Goal: Task Accomplishment & Management: Manage account settings

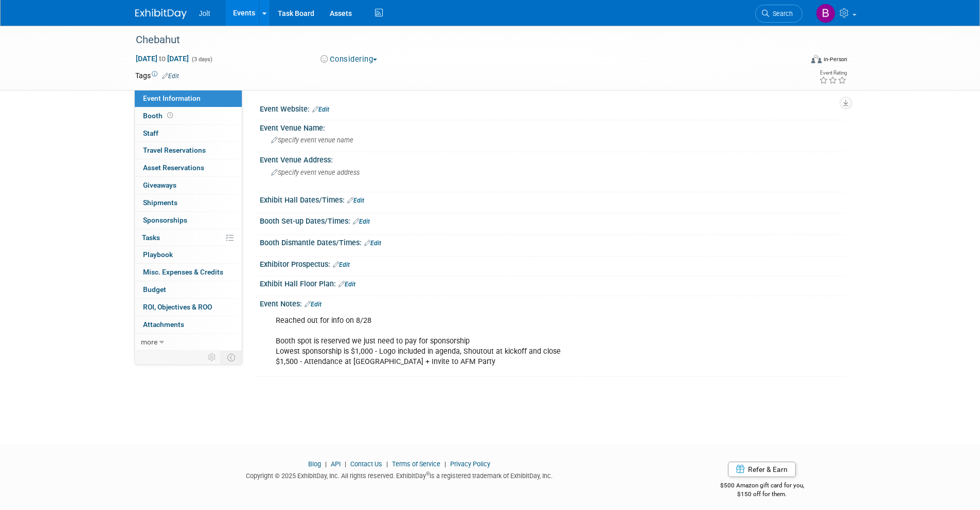
click at [157, 12] on img at bounding box center [160, 14] width 51 height 10
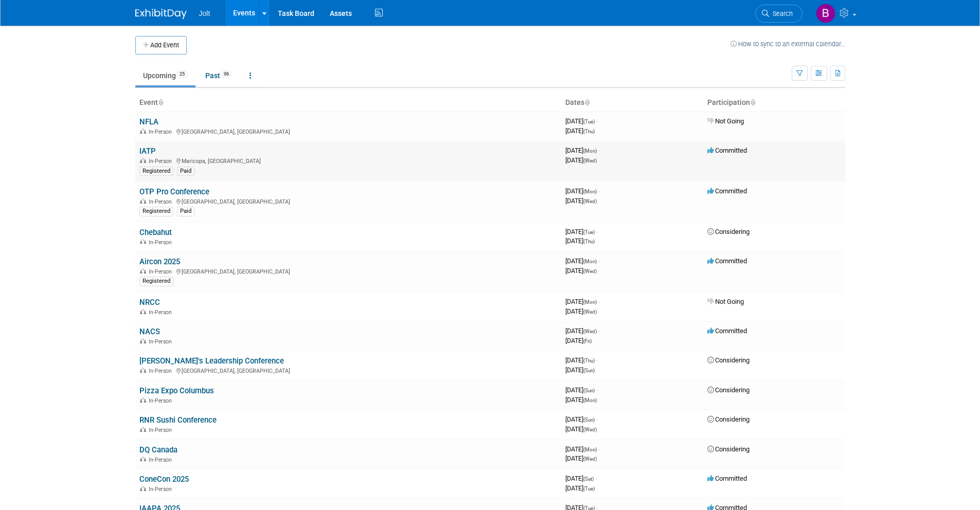
click at [151, 150] on link "IATP" at bounding box center [147, 151] width 16 height 9
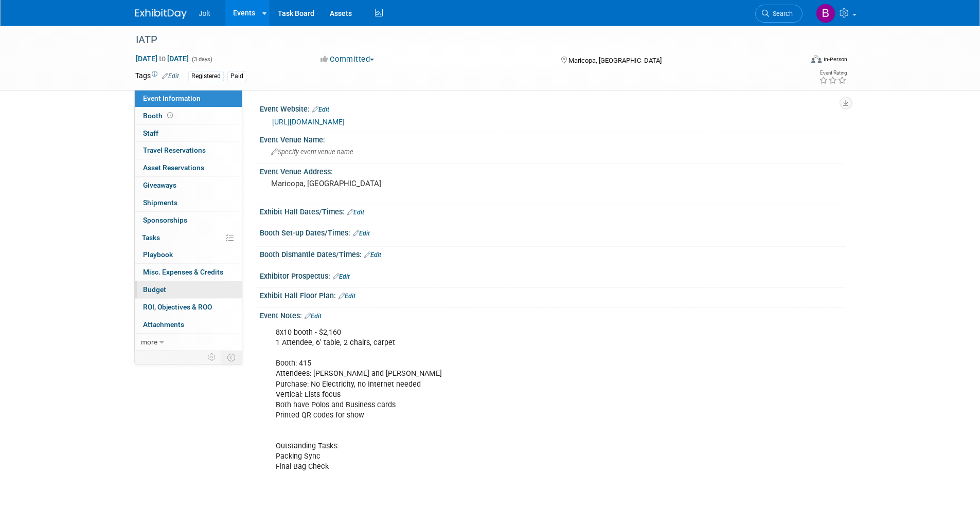
click at [160, 291] on span "Budget" at bounding box center [154, 289] width 23 height 8
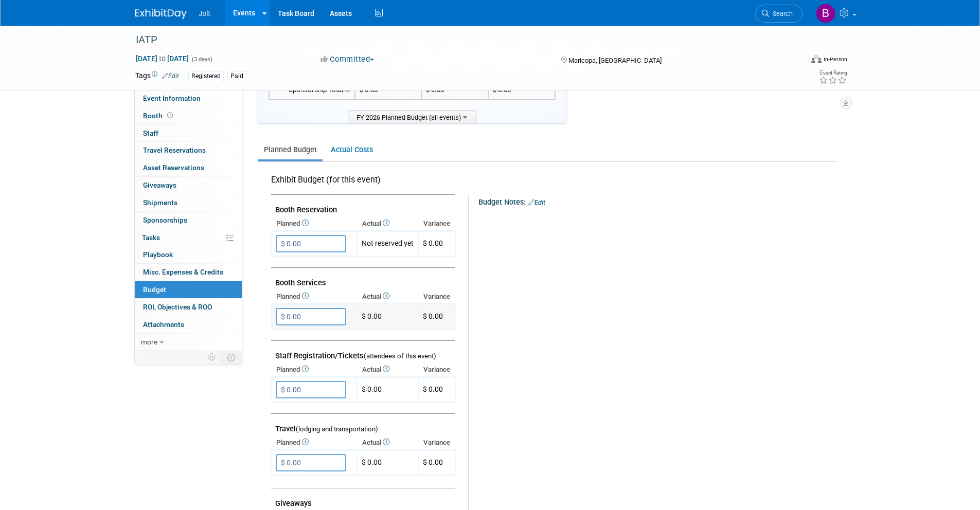
scroll to position [116, 0]
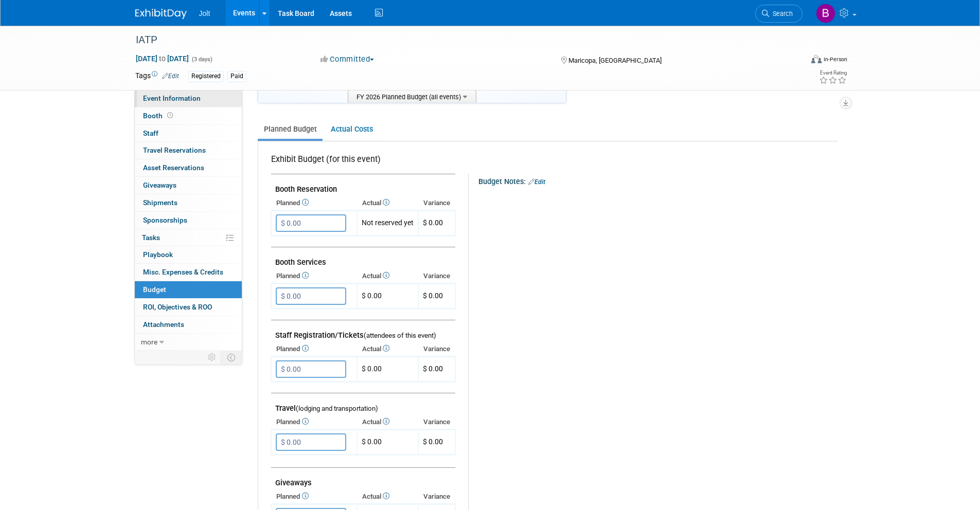
click at [180, 97] on span "Event Information" at bounding box center [172, 98] width 58 height 8
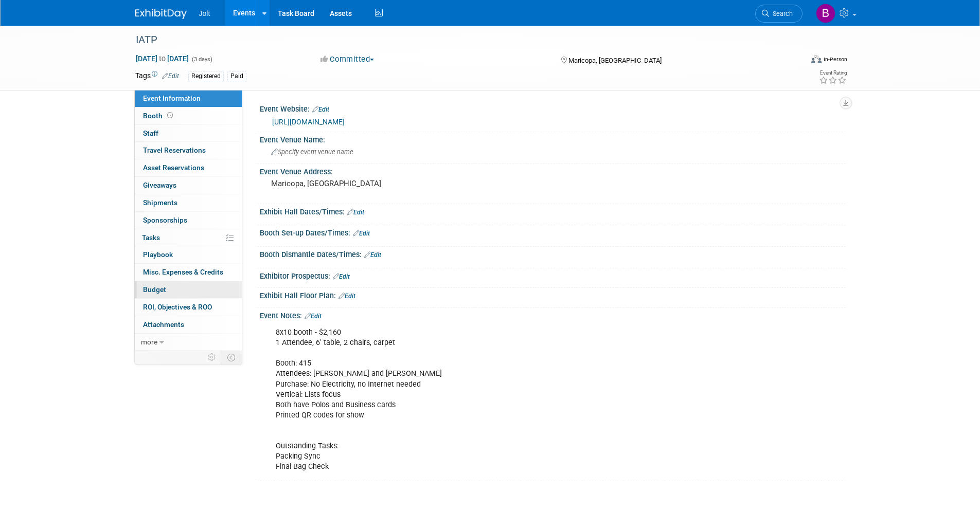
click at [177, 290] on link "Budget" at bounding box center [188, 289] width 107 height 17
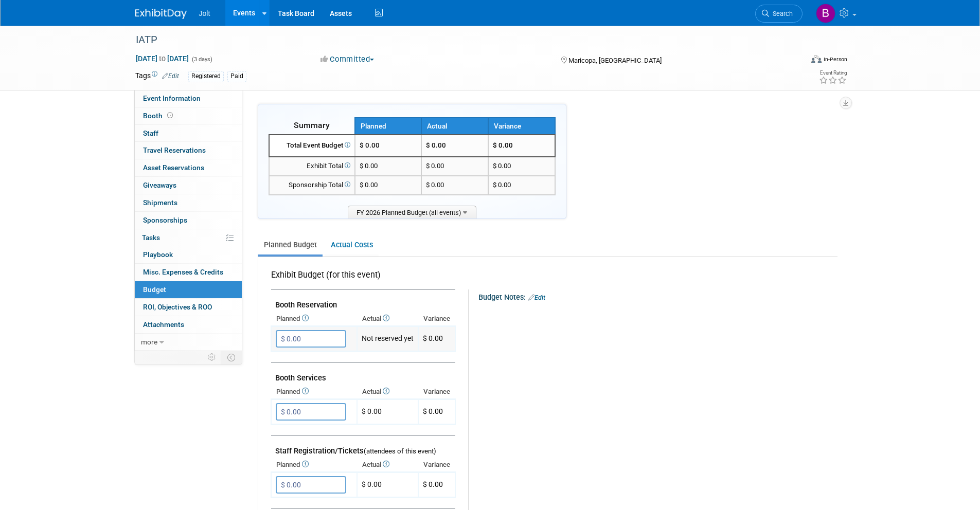
click at [294, 342] on input "$ 0.00" at bounding box center [311, 338] width 70 height 17
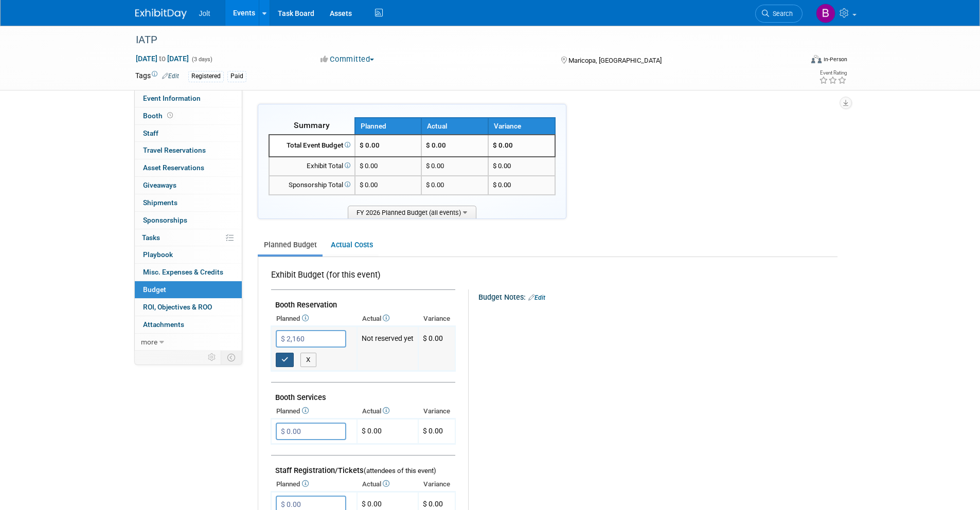
type input "$ 2,160.00"
click at [282, 364] on button "button" at bounding box center [285, 360] width 19 height 14
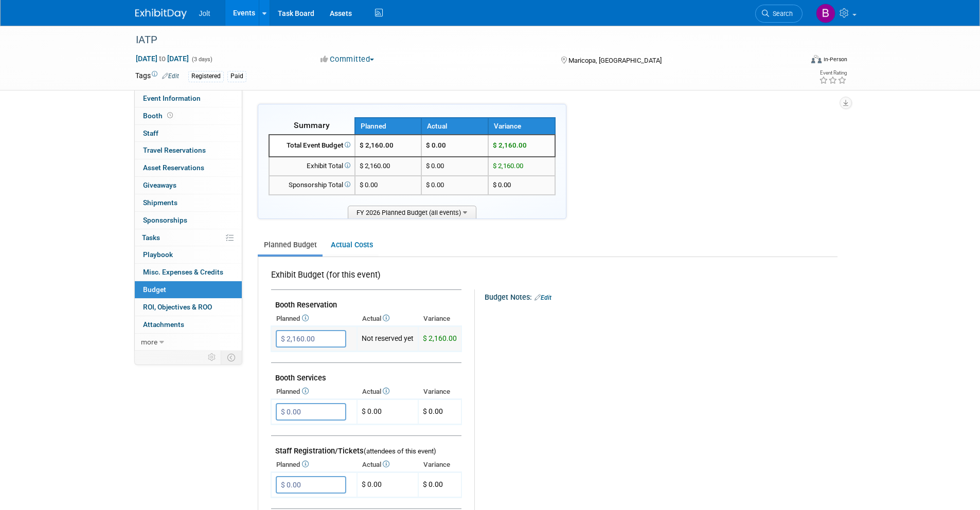
click at [392, 342] on td "Not reserved yet" at bounding box center [387, 339] width 61 height 25
click at [176, 115] on link "Booth" at bounding box center [188, 116] width 107 height 17
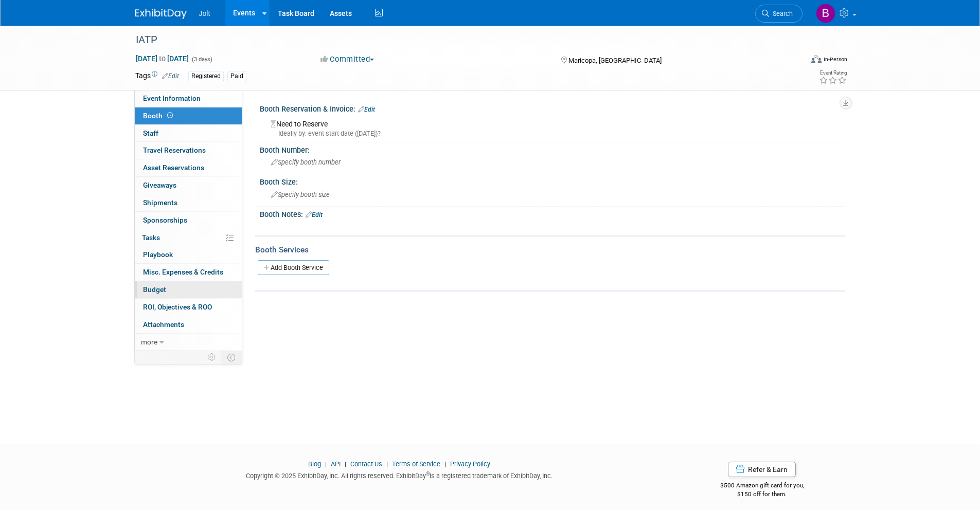
click at [169, 291] on link "Budget" at bounding box center [188, 289] width 107 height 17
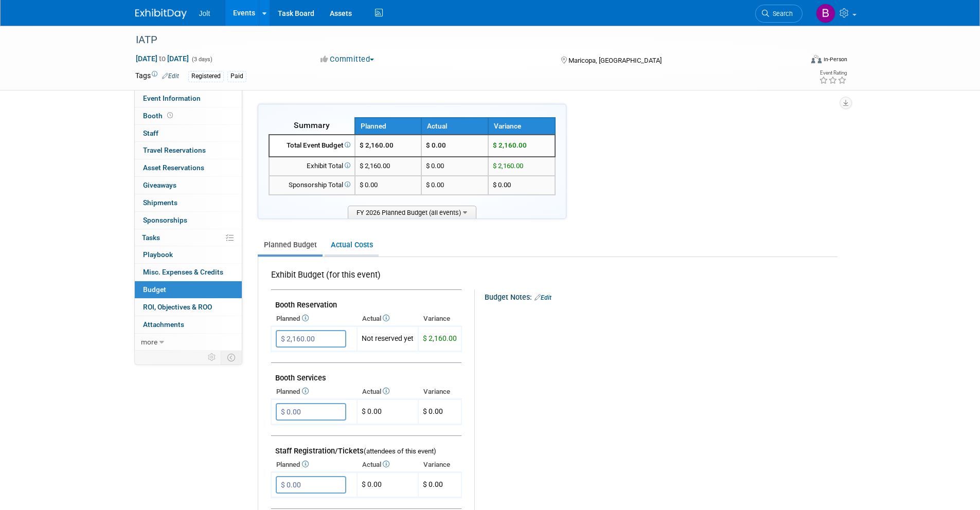
click at [347, 247] on link "Actual Costs" at bounding box center [352, 245] width 54 height 19
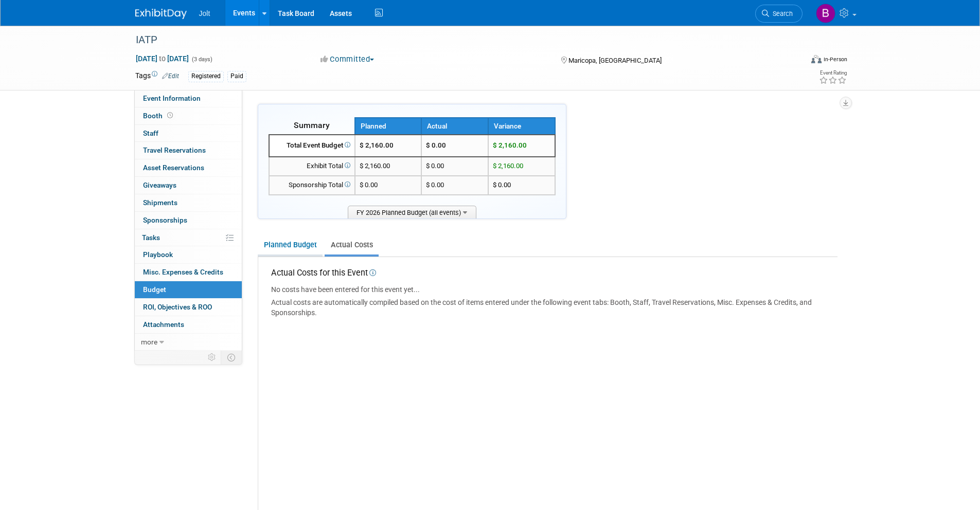
click at [291, 247] on link "Planned Budget" at bounding box center [290, 245] width 65 height 19
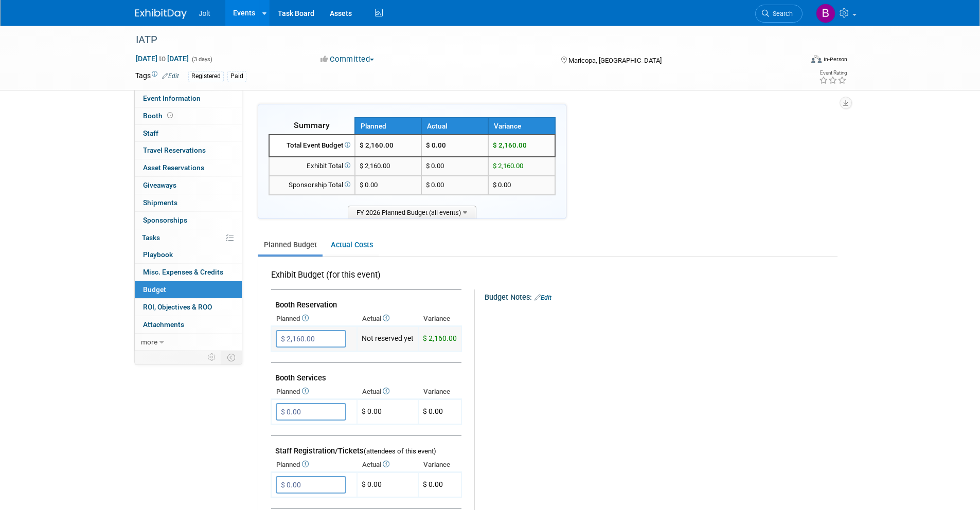
click at [373, 341] on td "Not reserved yet" at bounding box center [387, 339] width 61 height 25
click at [391, 341] on td "Not reserved yet" at bounding box center [387, 339] width 61 height 25
drag, startPoint x: 455, startPoint y: 341, endPoint x: 404, endPoint y: 347, distance: 50.8
click at [454, 341] on span "$ 2,160.00" at bounding box center [440, 338] width 34 height 8
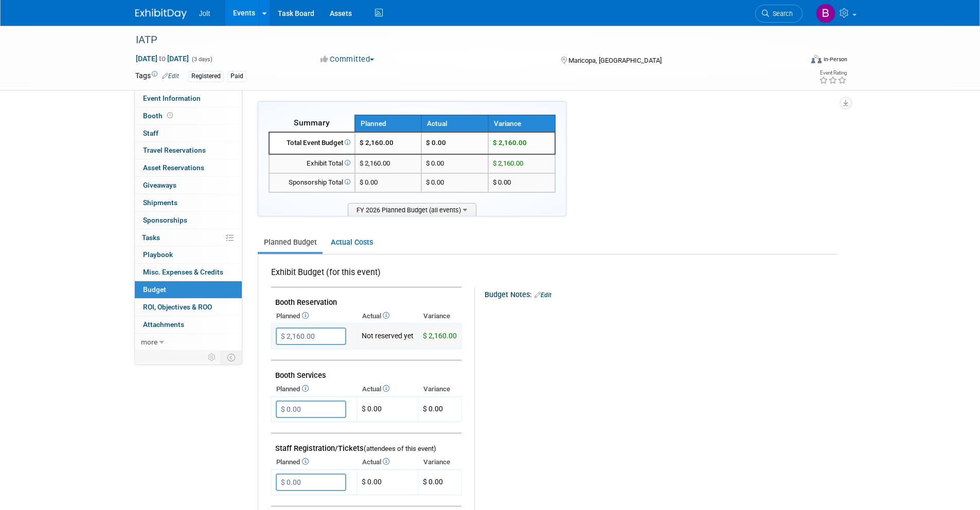
scroll to position [8, 0]
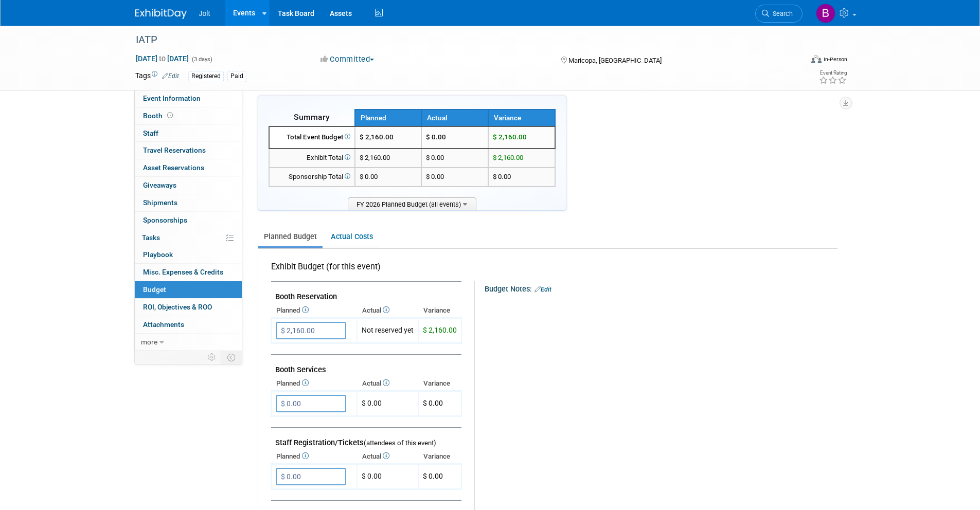
click at [437, 141] on td "$ 0.00" at bounding box center [454, 138] width 67 height 22
click at [439, 138] on td "$ 0.00" at bounding box center [454, 138] width 67 height 22
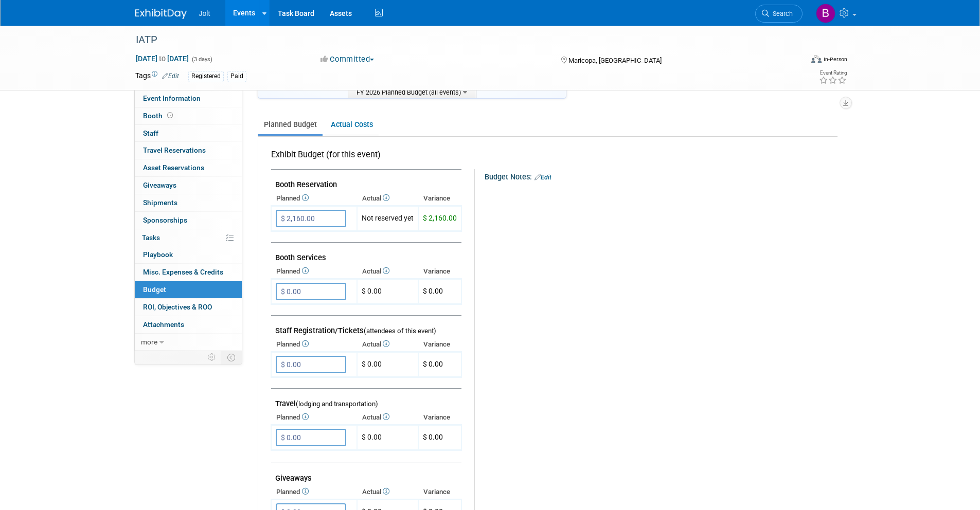
scroll to position [0, 0]
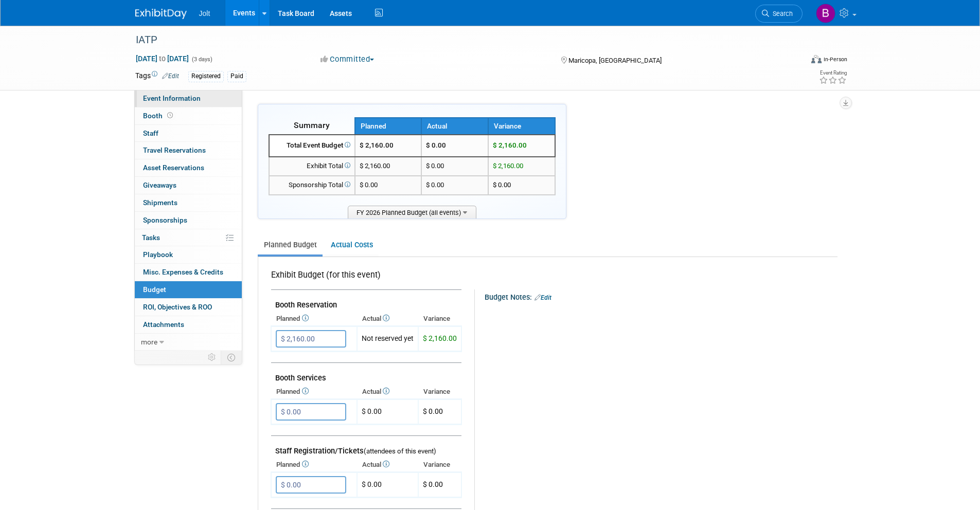
click at [174, 96] on span "Event Information" at bounding box center [172, 98] width 58 height 8
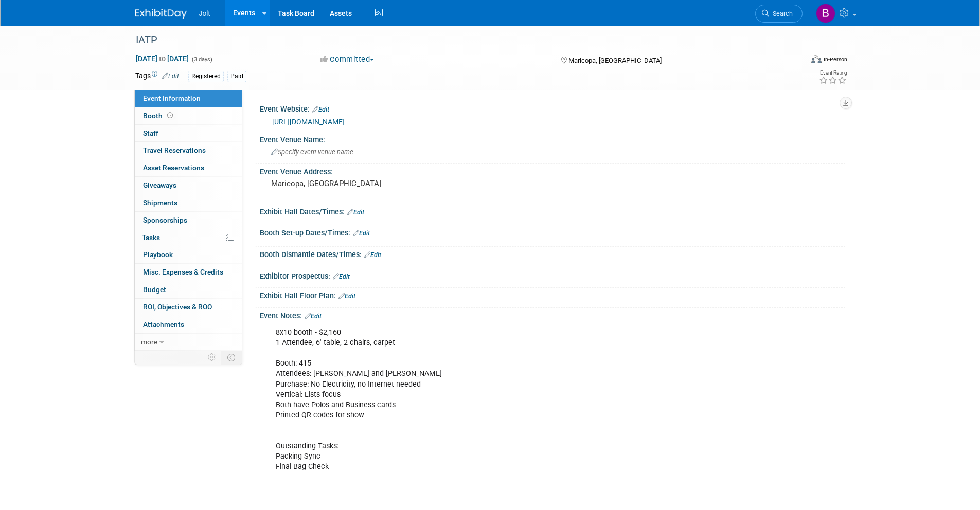
click at [167, 14] on img at bounding box center [160, 14] width 51 height 10
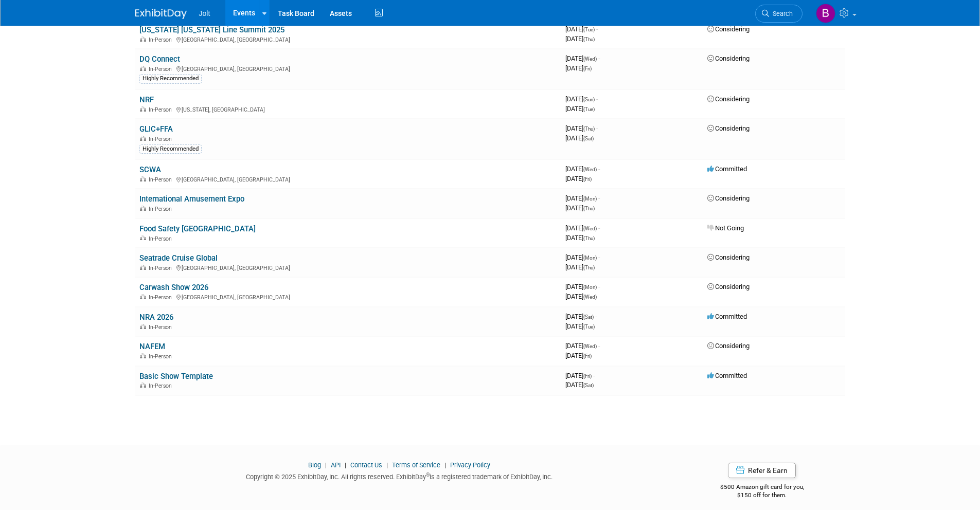
scroll to position [511, 0]
click at [152, 346] on link "NAFEM" at bounding box center [152, 344] width 26 height 9
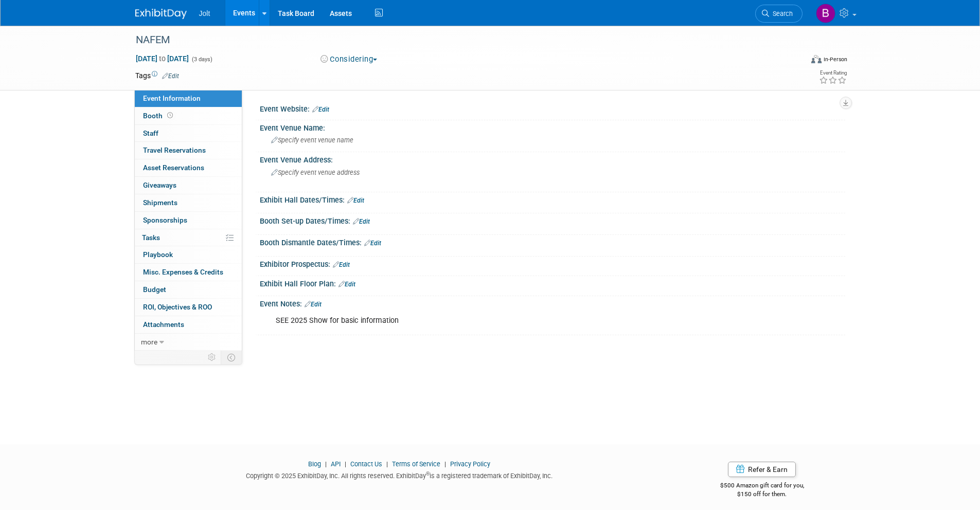
click at [165, 13] on img at bounding box center [160, 14] width 51 height 10
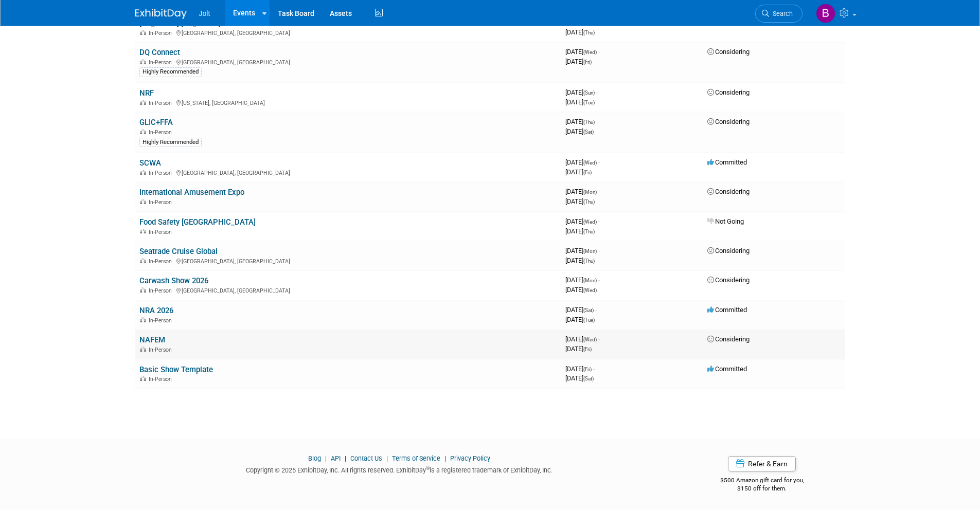
scroll to position [516, 0]
click at [168, 309] on link "NRA 2026" at bounding box center [156, 310] width 34 height 9
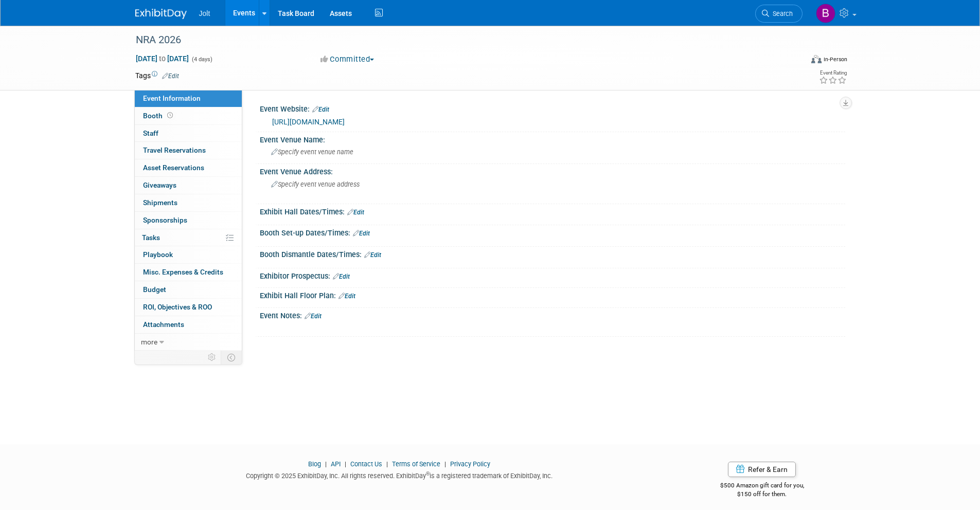
click at [174, 78] on link "Edit" at bounding box center [170, 76] width 17 height 7
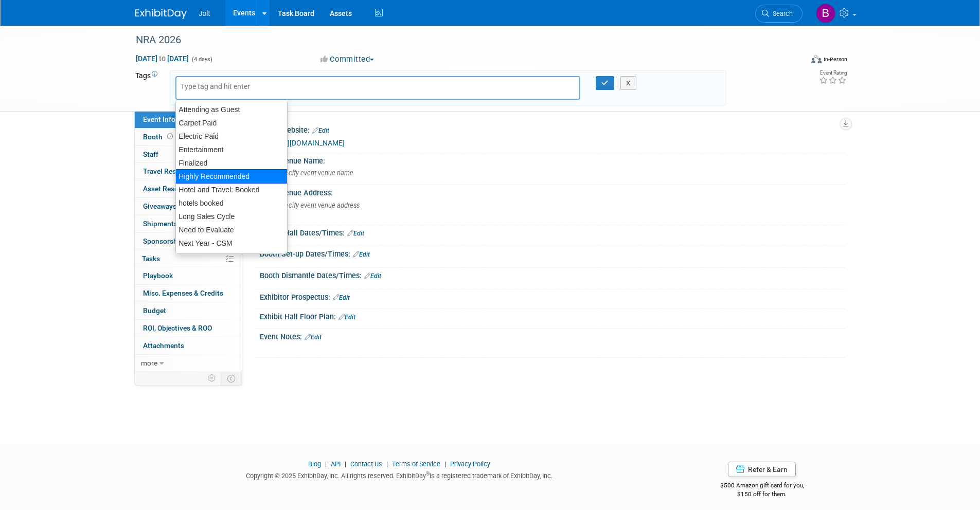
click at [211, 178] on div "Highly Recommended" at bounding box center [231, 176] width 112 height 14
type input "Highly Recommended"
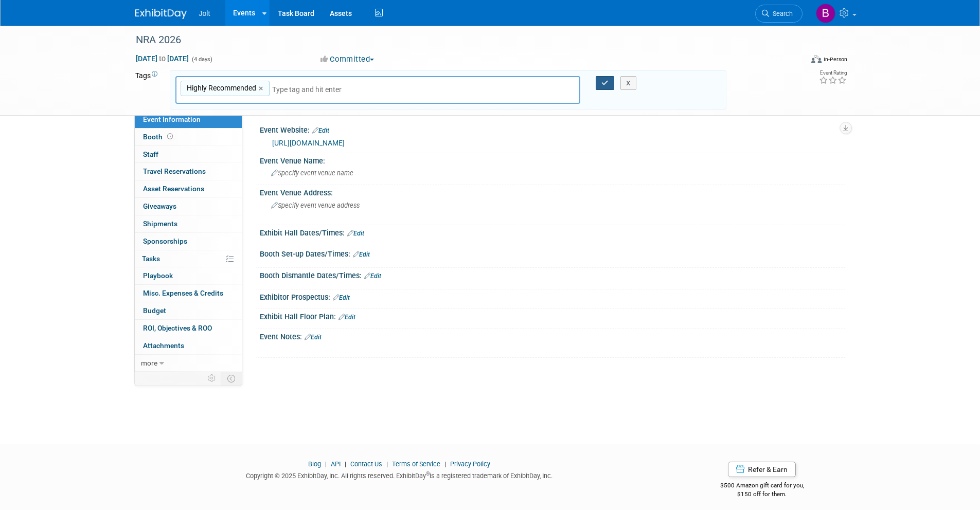
click at [601, 84] on button "button" at bounding box center [605, 83] width 19 height 14
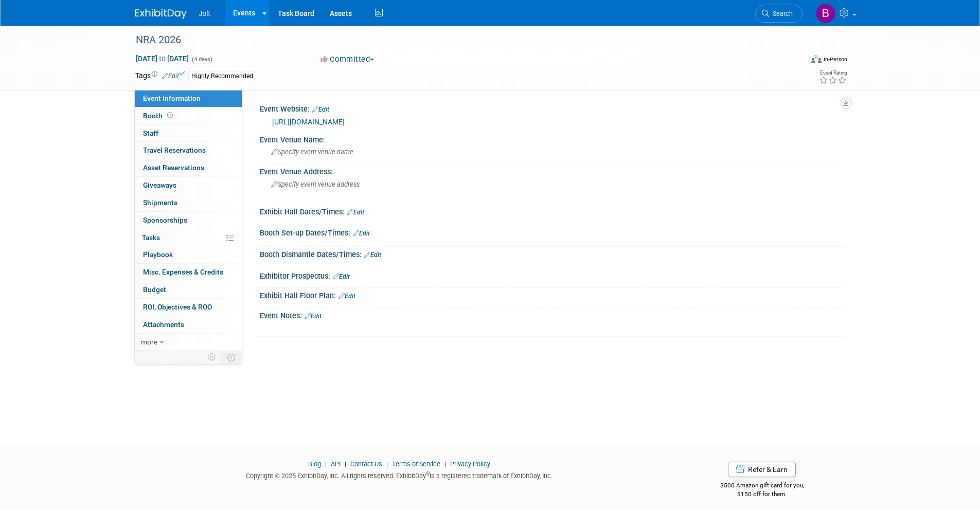
click at [263, 77] on div "Highly Recommended" at bounding box center [457, 76] width 538 height 11
click at [173, 75] on link "Edit" at bounding box center [170, 76] width 17 height 7
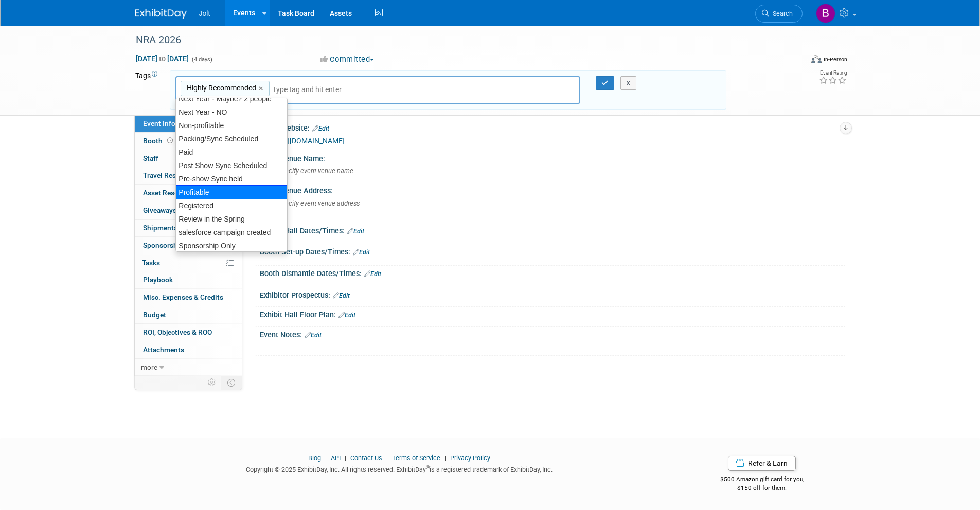
scroll to position [173, 0]
click at [627, 85] on button "X" at bounding box center [628, 83] width 16 height 14
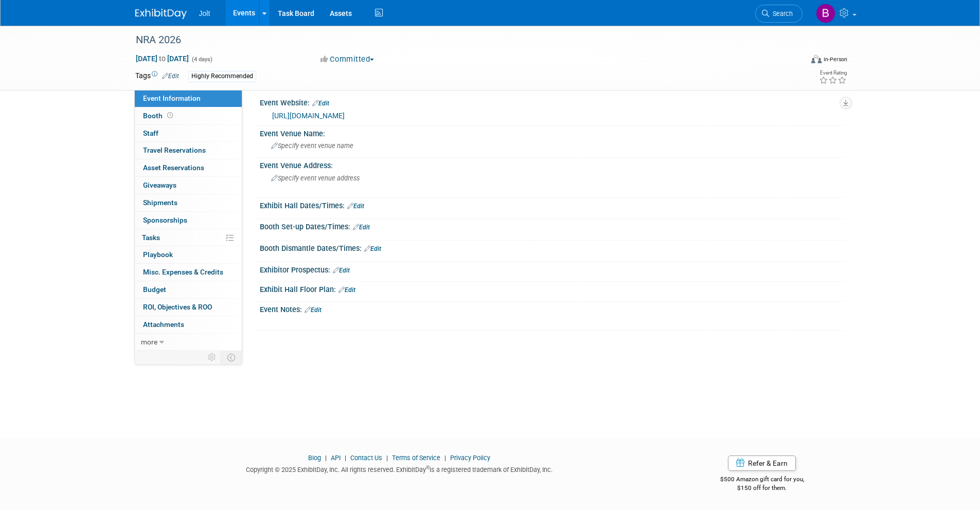
click at [154, 16] on img at bounding box center [160, 14] width 51 height 10
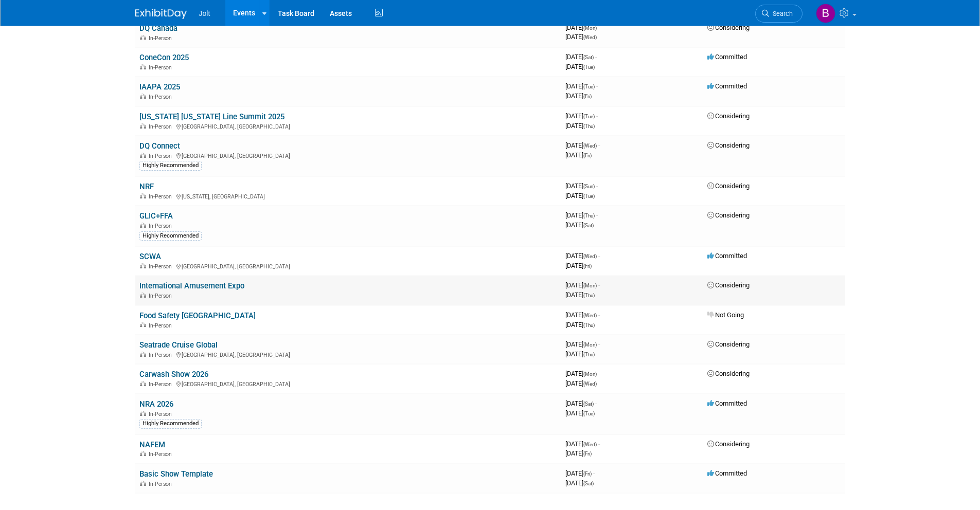
scroll to position [435, 0]
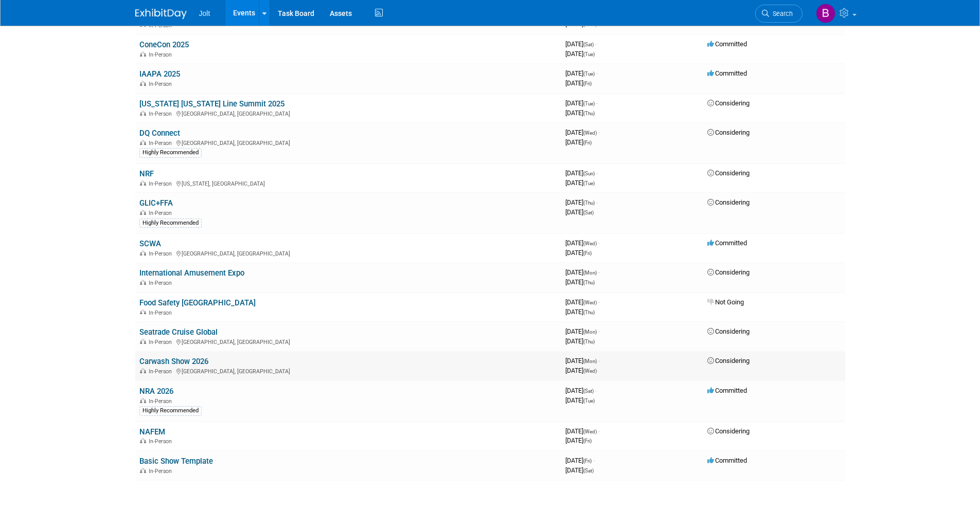
click at [187, 362] on link "Carwash Show 2026" at bounding box center [173, 361] width 69 height 9
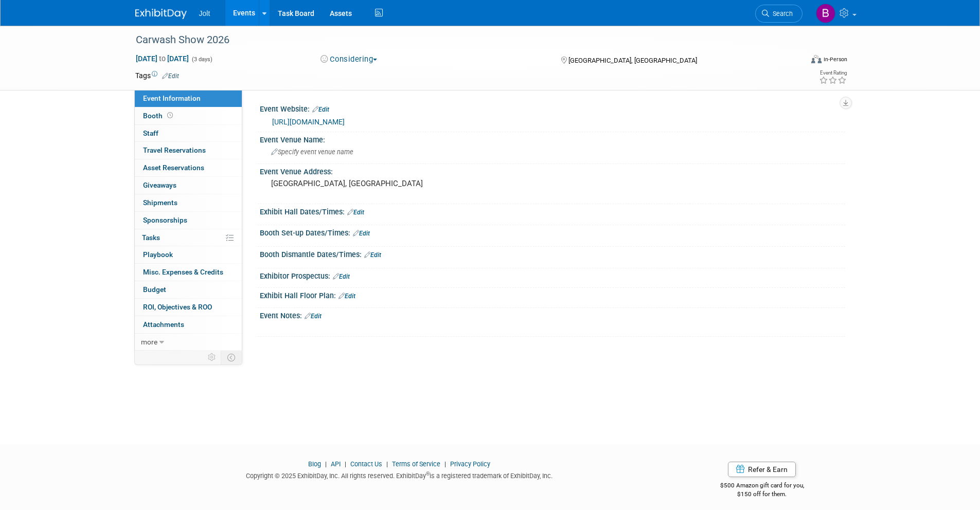
click at [177, 75] on link "Edit" at bounding box center [170, 76] width 17 height 7
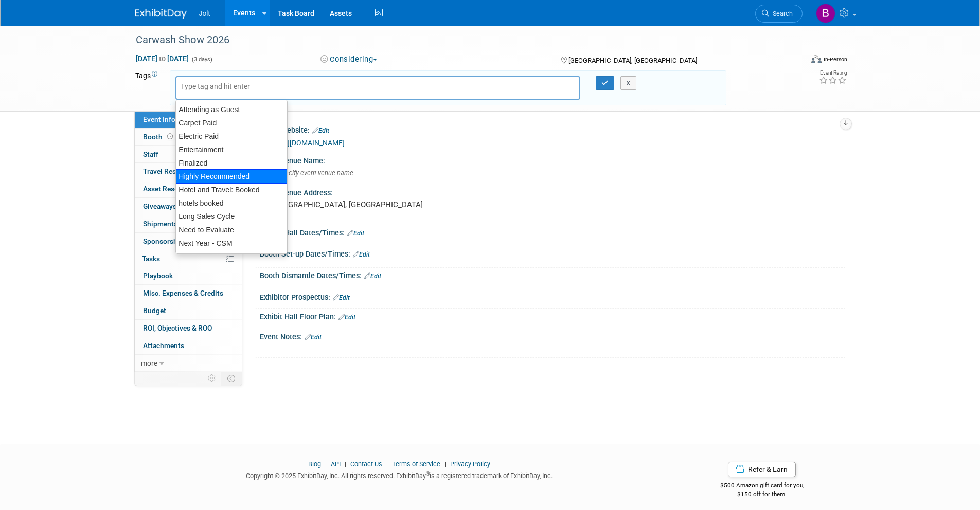
click at [231, 181] on div "Highly Recommended" at bounding box center [231, 176] width 112 height 14
type input "Highly Recommended"
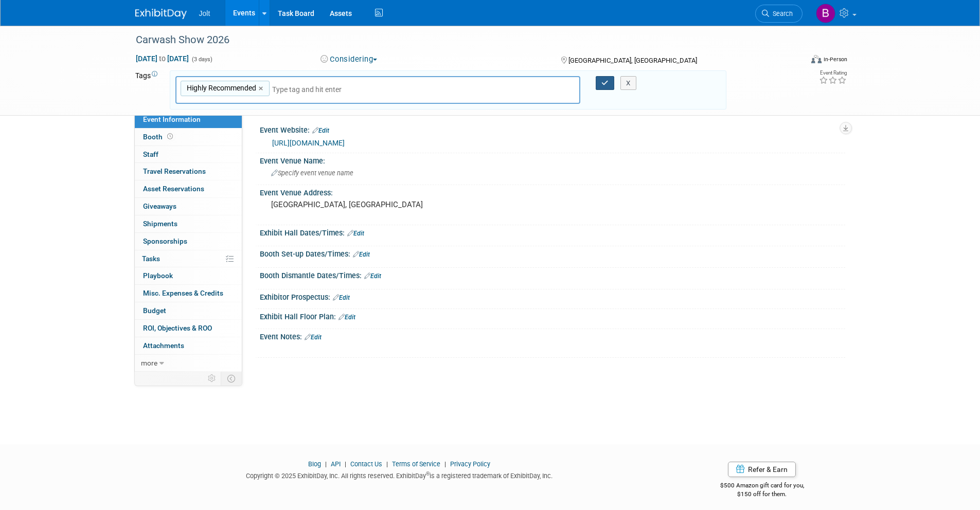
click at [602, 86] on button "button" at bounding box center [605, 83] width 19 height 14
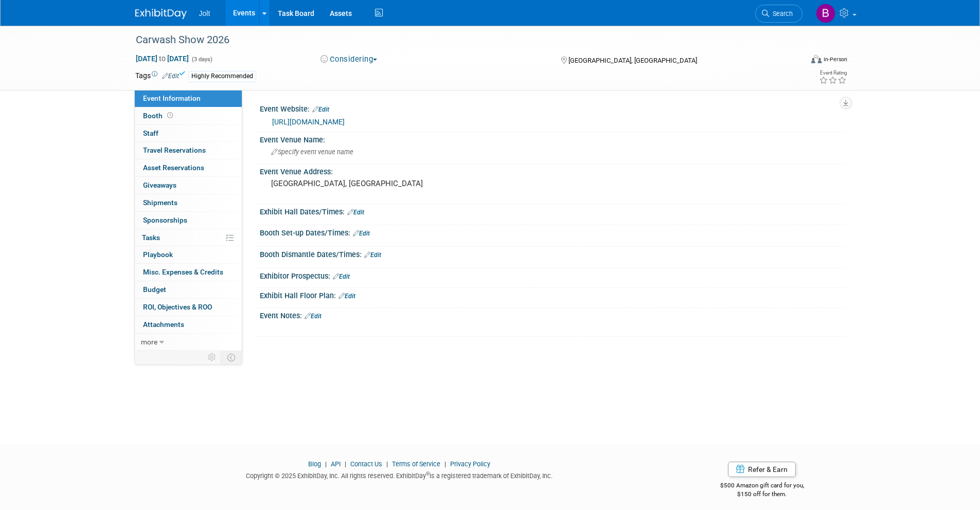
click at [172, 11] on img at bounding box center [160, 14] width 51 height 10
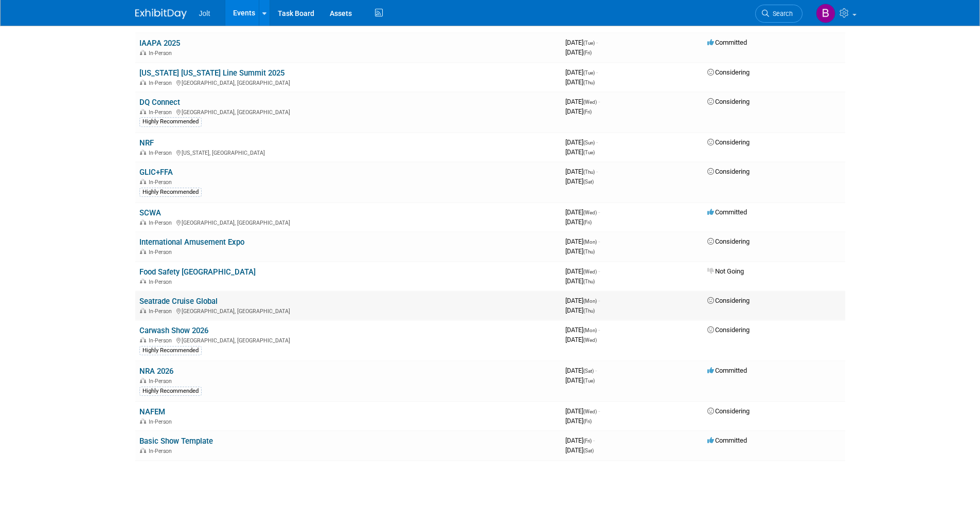
scroll to position [465, 0]
click at [188, 301] on link "Seatrade Cruise Global" at bounding box center [178, 301] width 78 height 9
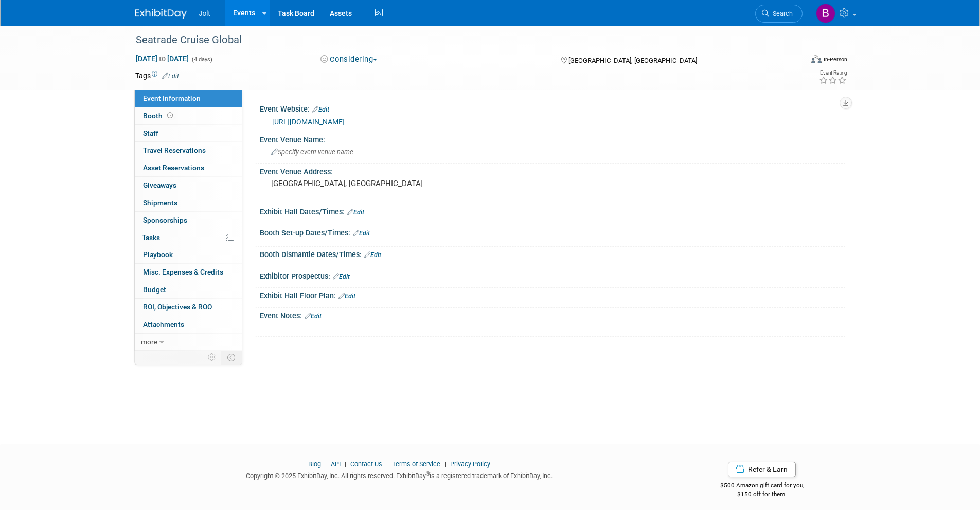
click at [174, 77] on link "Edit" at bounding box center [170, 76] width 17 height 7
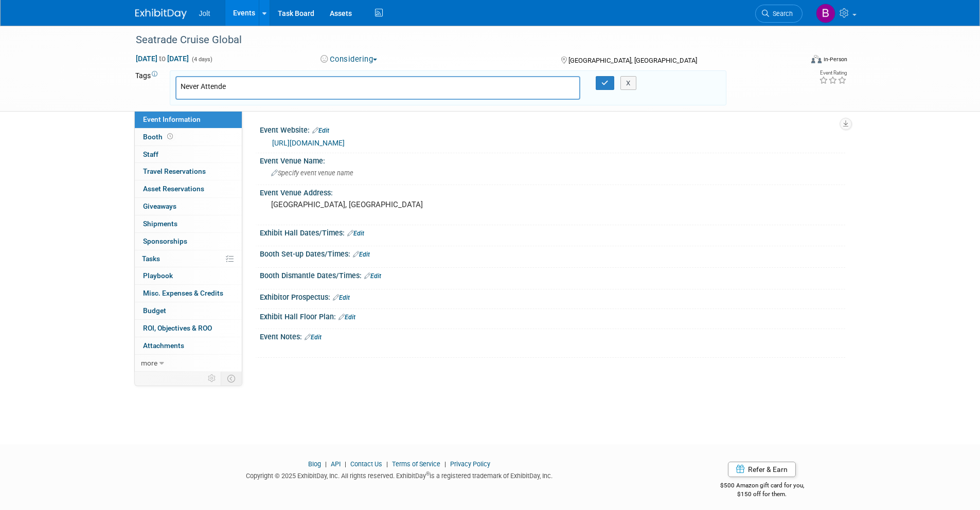
type input "Never Attended"
click at [600, 81] on button "button" at bounding box center [605, 83] width 19 height 14
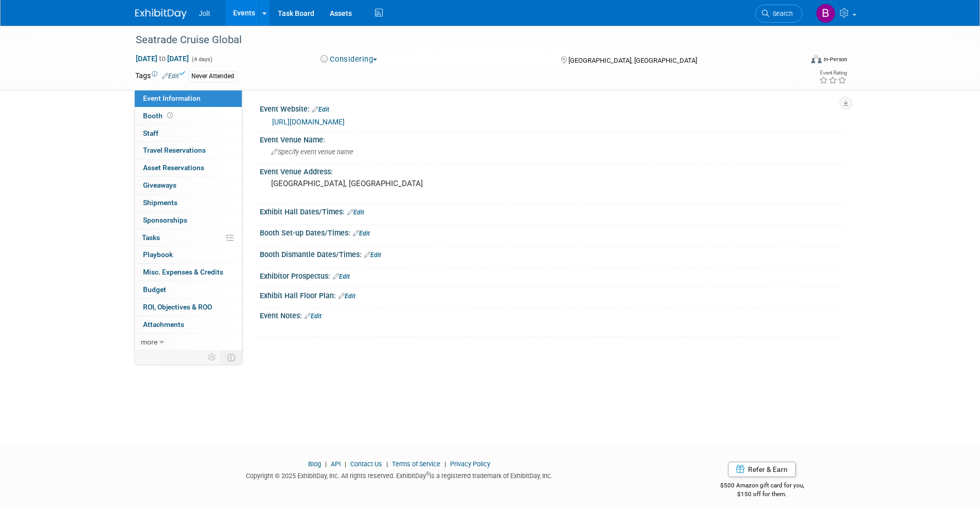
click at [158, 10] on img at bounding box center [160, 14] width 51 height 10
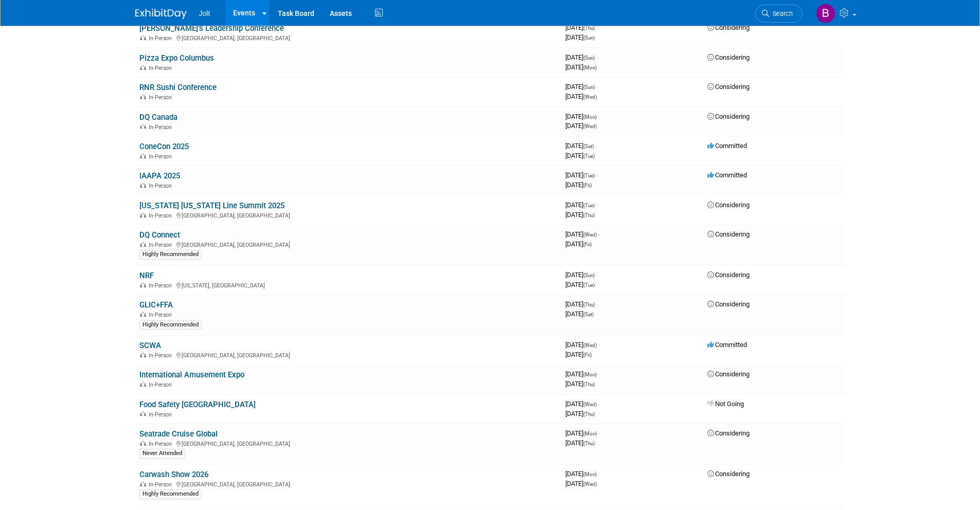
scroll to position [308, 0]
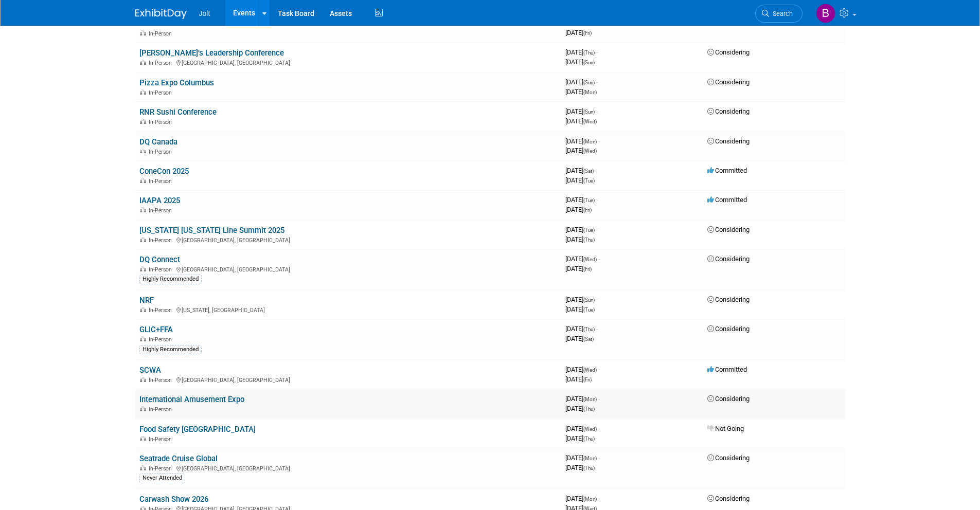
click at [199, 399] on link "International Amusement Expo" at bounding box center [191, 399] width 105 height 9
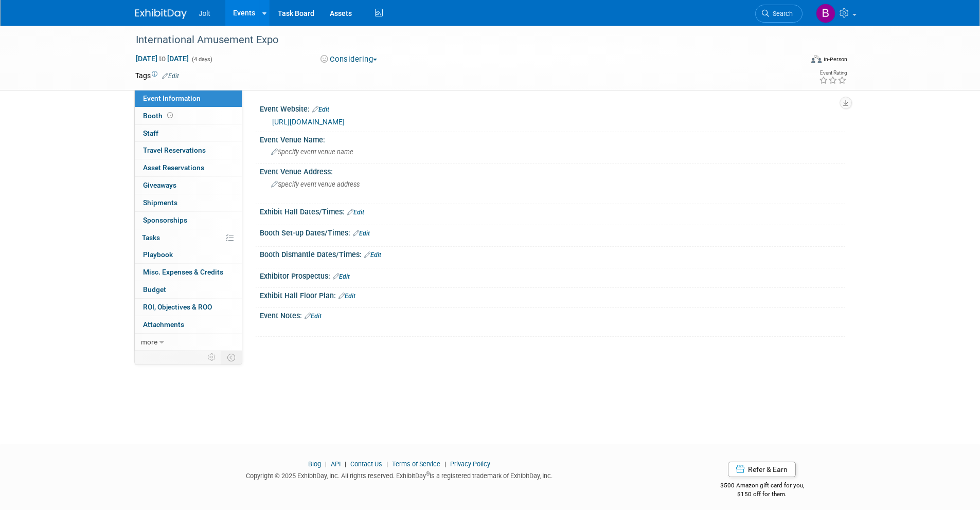
click at [345, 122] on link "https://www.amusementexpo.org/2026/Public/Content.aspx?ID=1046&sortMenu=103000" at bounding box center [308, 122] width 73 height 8
click at [177, 12] on img at bounding box center [160, 14] width 51 height 10
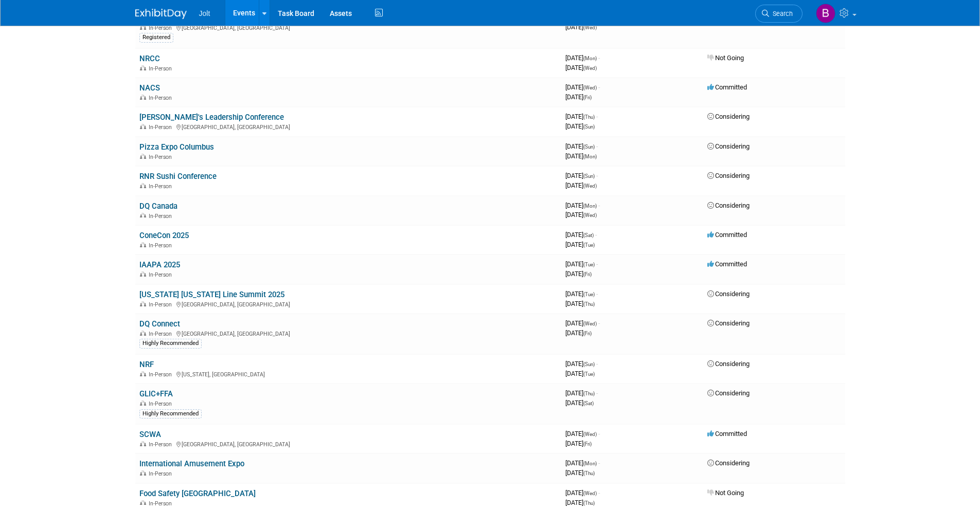
scroll to position [258, 0]
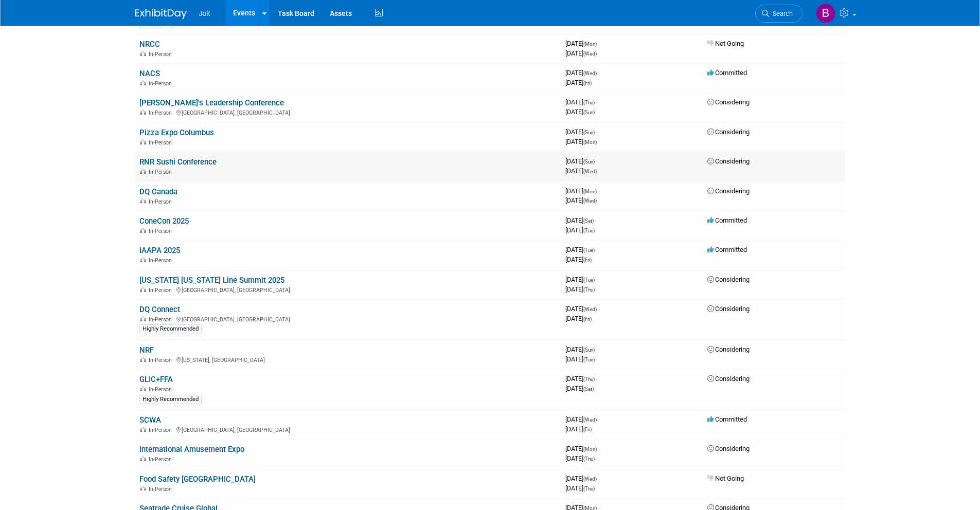
click at [187, 164] on link "RNR Sushi Conference" at bounding box center [177, 161] width 77 height 9
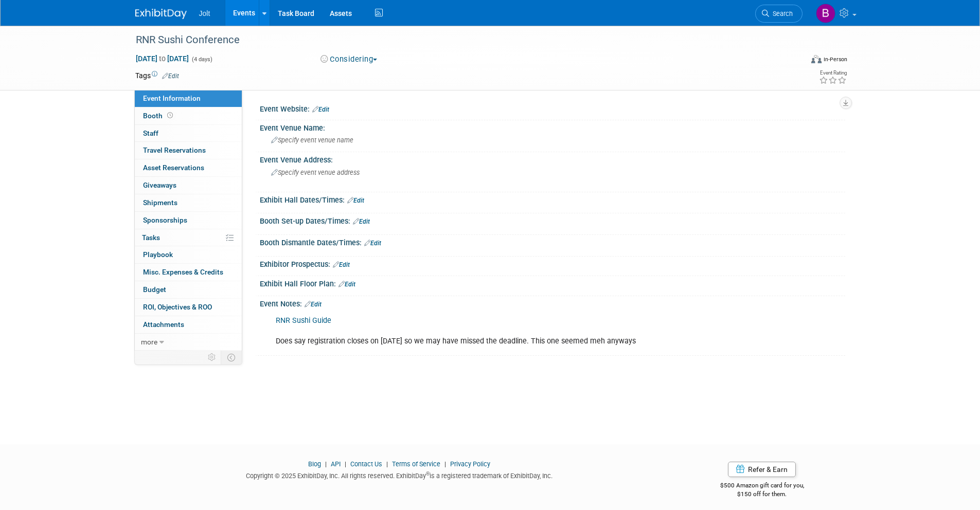
click at [174, 77] on link "Edit" at bounding box center [170, 76] width 17 height 7
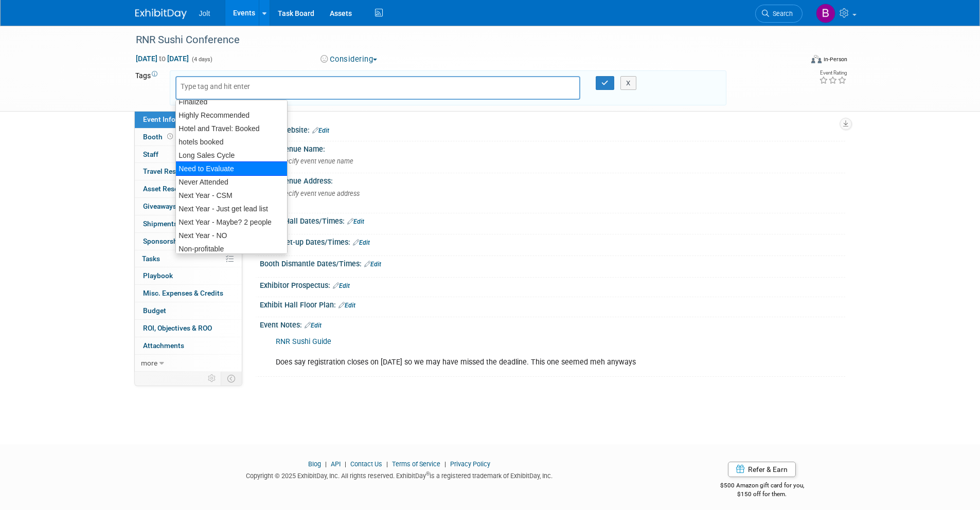
scroll to position [63, 0]
click at [222, 175] on div "Never Attended" at bounding box center [231, 180] width 112 height 14
type input "Never Attended"
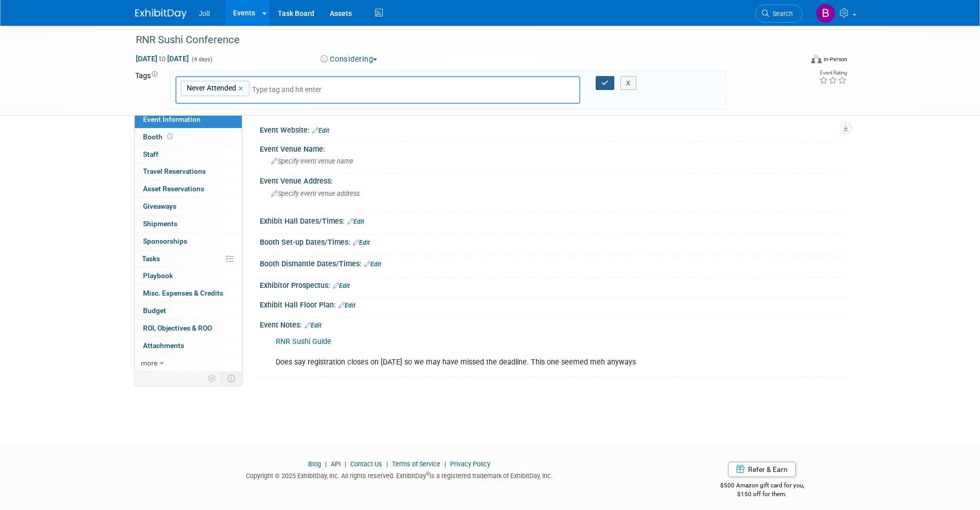
drag, startPoint x: 606, startPoint y: 78, endPoint x: 586, endPoint y: 78, distance: 20.1
click at [603, 78] on button "button" at bounding box center [605, 83] width 19 height 14
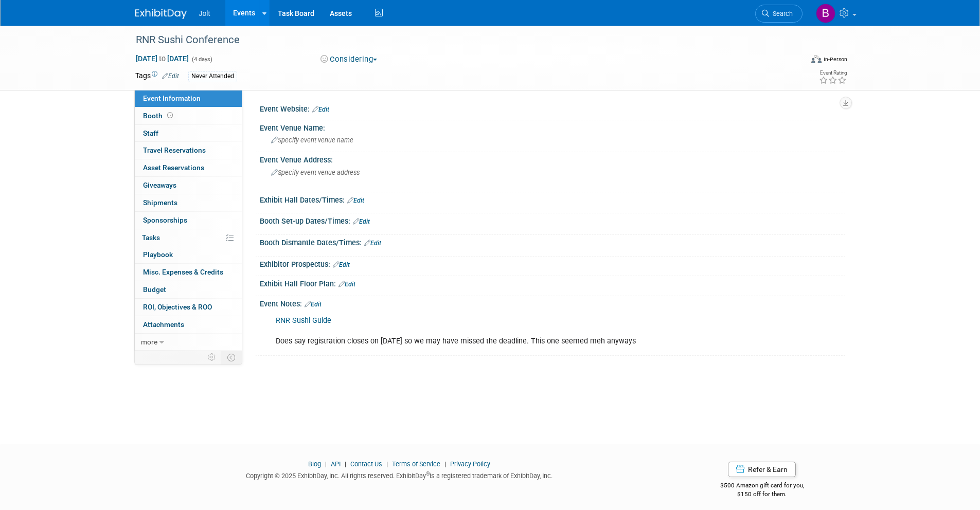
click at [163, 17] on img at bounding box center [160, 14] width 51 height 10
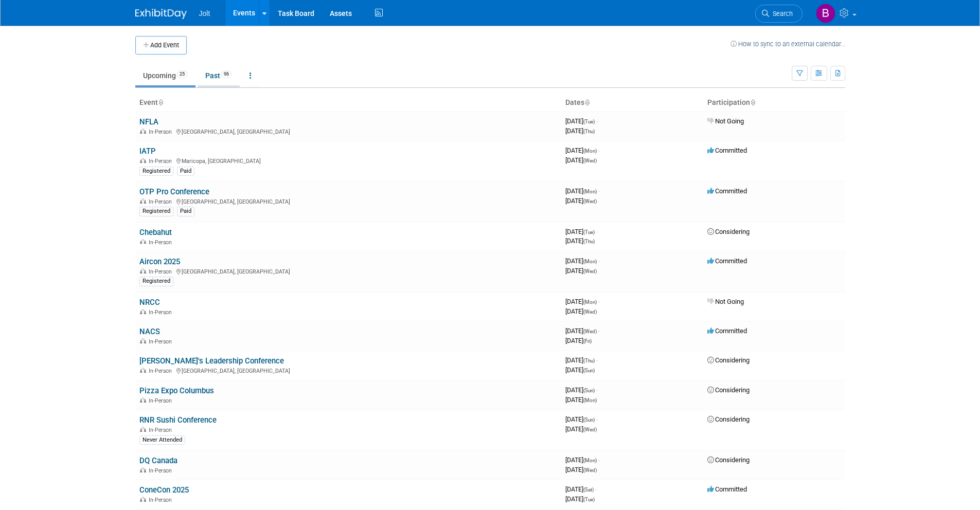
click at [222, 77] on link "Past 96" at bounding box center [219, 76] width 42 height 20
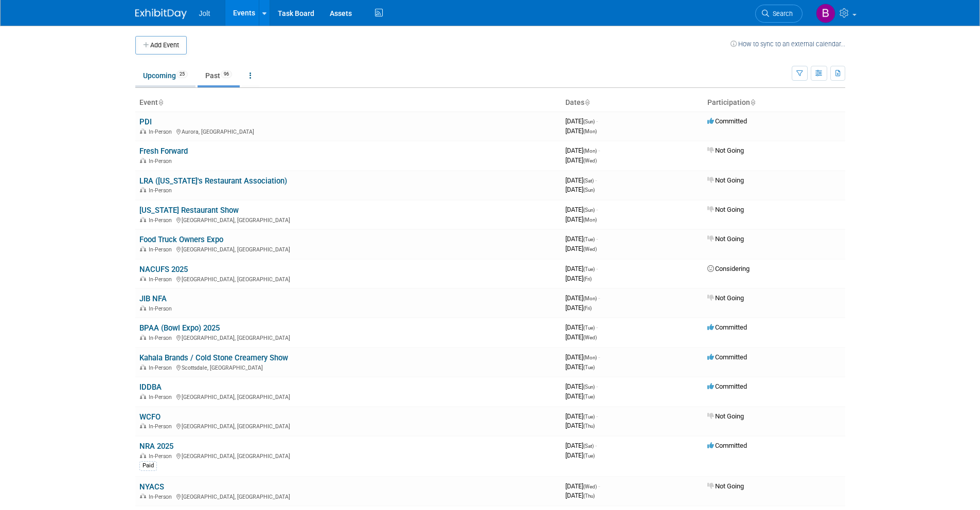
click at [175, 71] on link "Upcoming 25" at bounding box center [165, 76] width 60 height 20
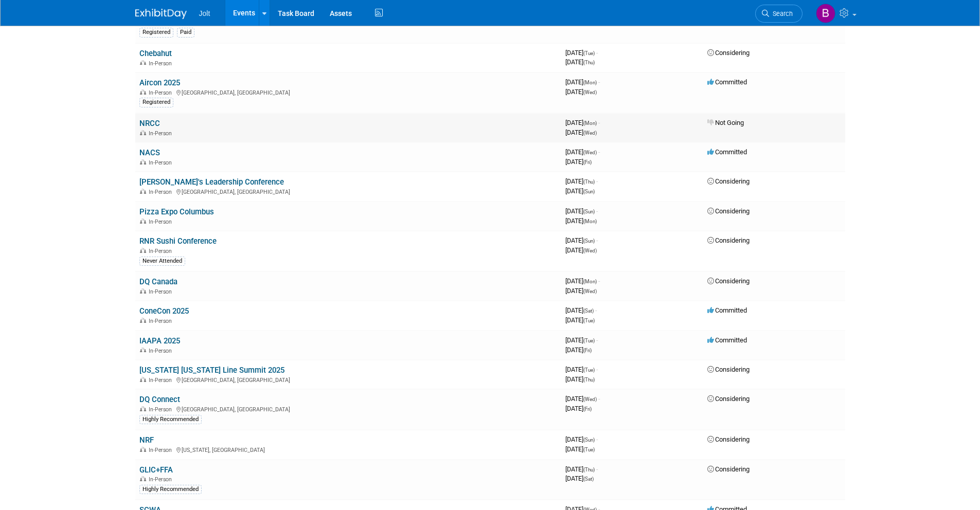
scroll to position [240, 0]
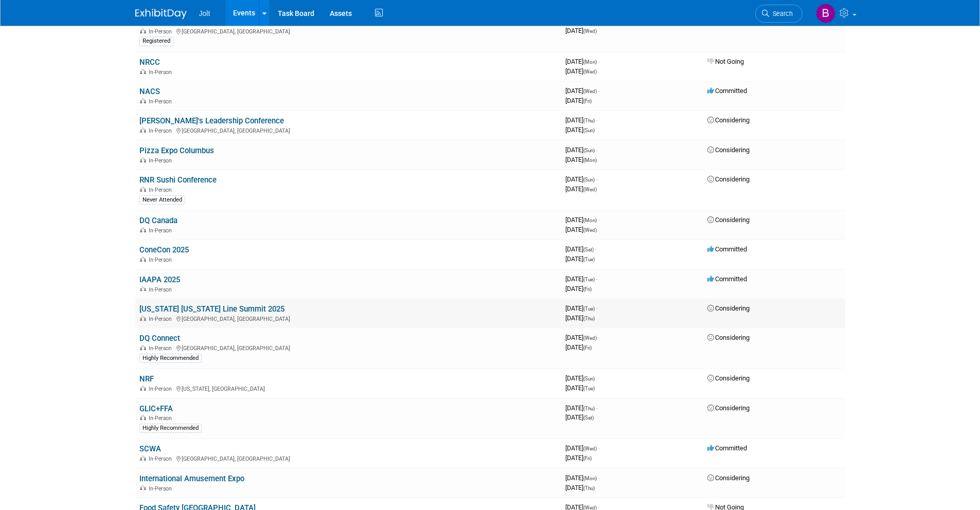
click at [221, 311] on link "[US_STATE] [US_STATE] Line Summit 2025" at bounding box center [211, 309] width 145 height 9
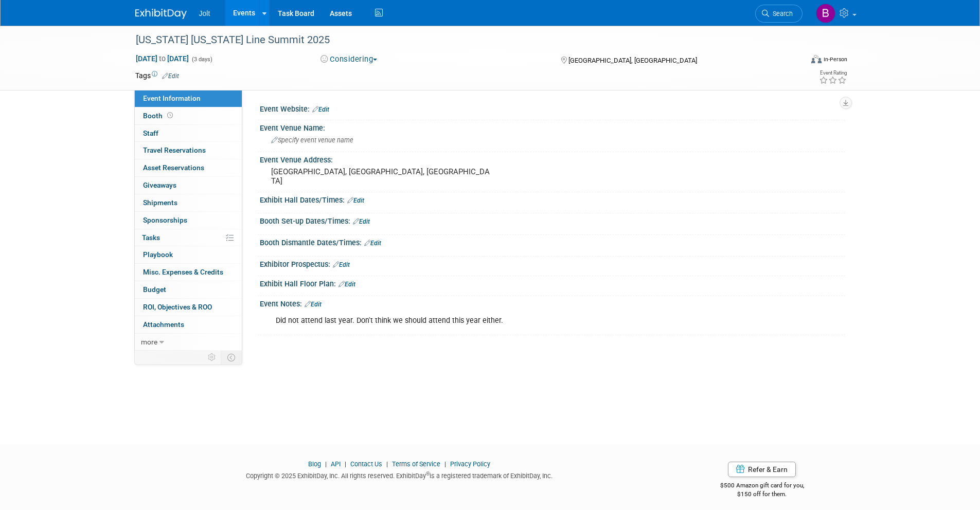
click at [178, 78] on link "Edit" at bounding box center [170, 76] width 17 height 7
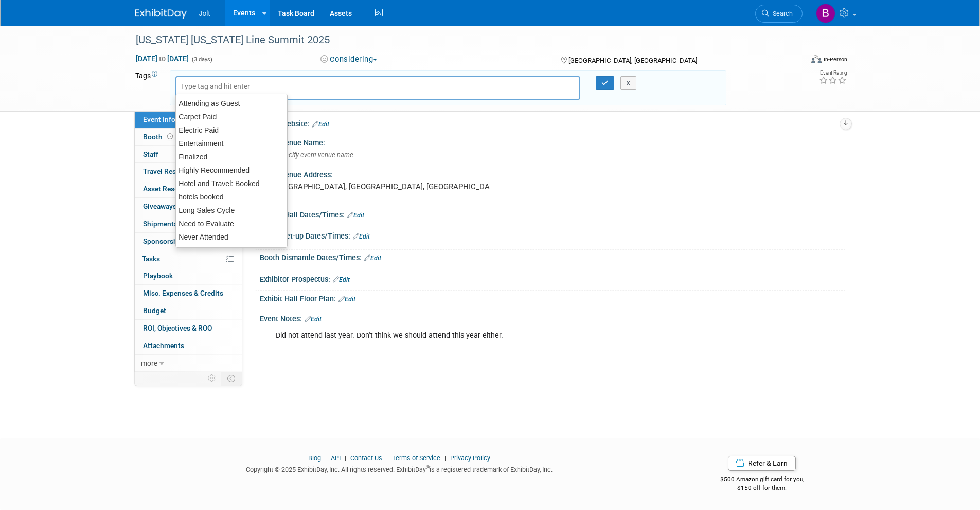
click at [201, 87] on input "text" at bounding box center [222, 86] width 82 height 10
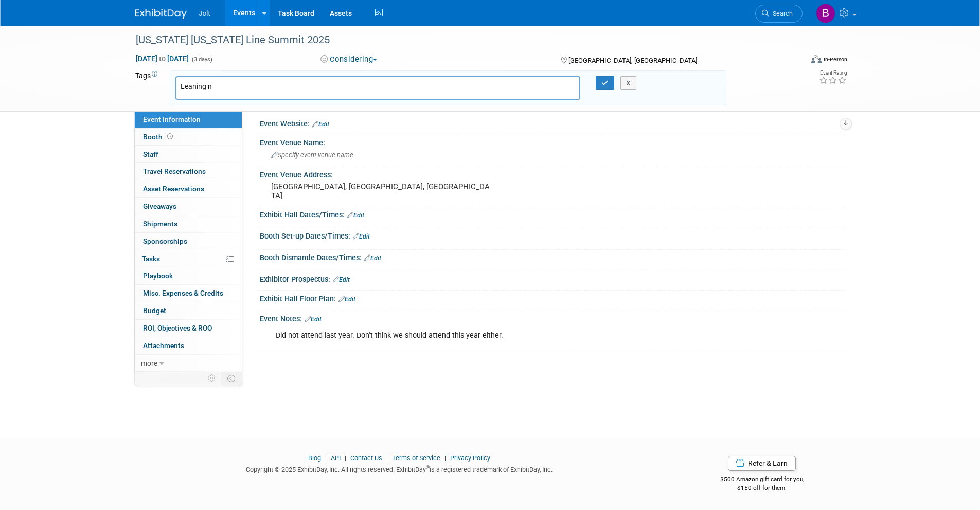
type input "Leaning no"
click at [599, 84] on button "button" at bounding box center [605, 83] width 19 height 14
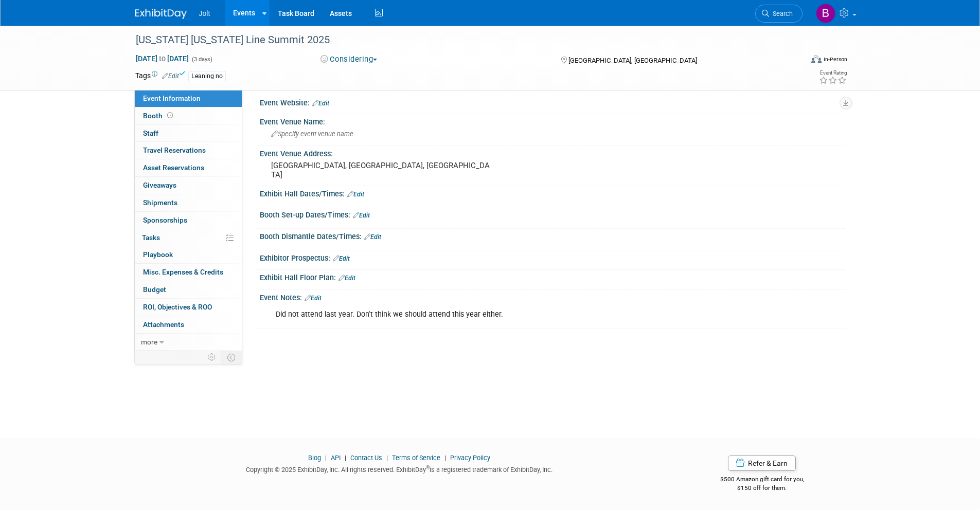
click at [172, 11] on img at bounding box center [160, 14] width 51 height 10
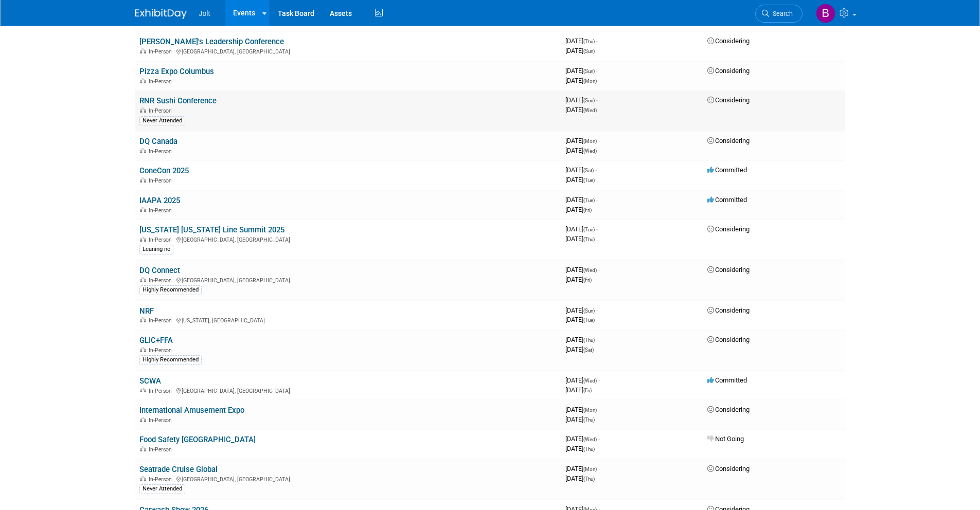
scroll to position [391, 0]
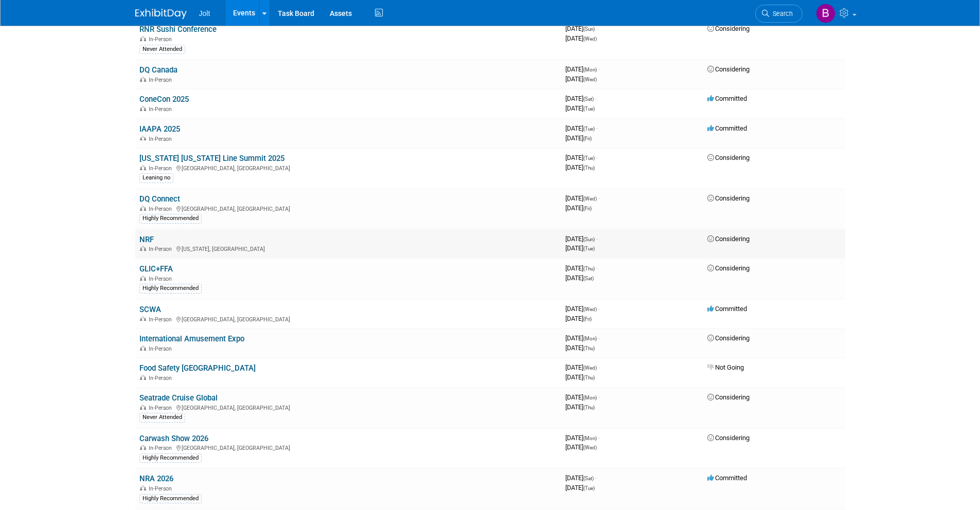
click at [150, 239] on link "NRF" at bounding box center [146, 239] width 14 height 9
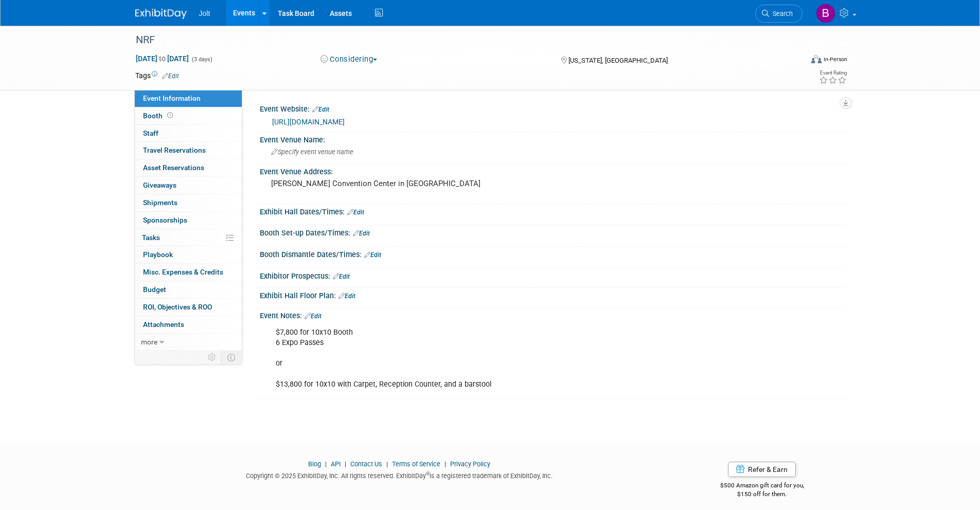
click at [176, 76] on link "Edit" at bounding box center [170, 76] width 17 height 7
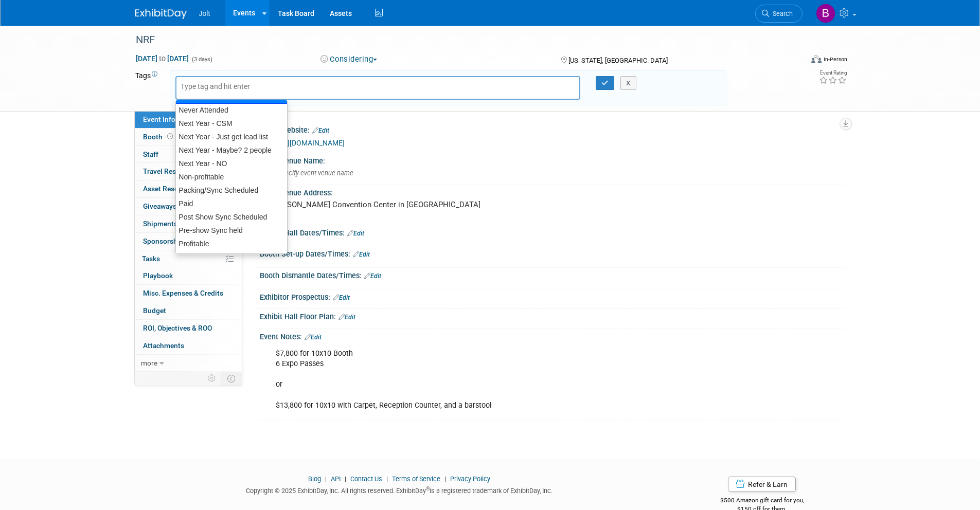
scroll to position [100, 0]
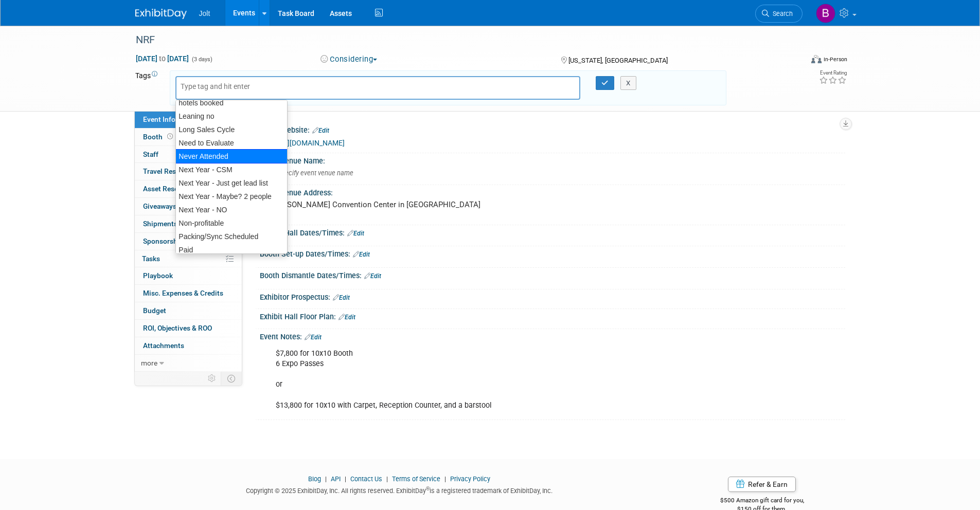
click at [206, 155] on div "Never Attended" at bounding box center [231, 156] width 112 height 14
type input "Never Attended"
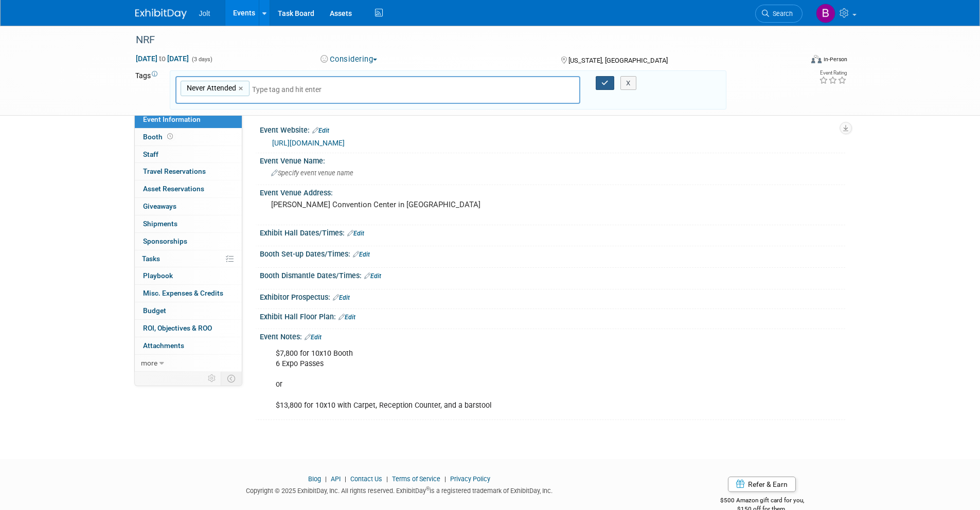
click at [598, 83] on button "button" at bounding box center [605, 83] width 19 height 14
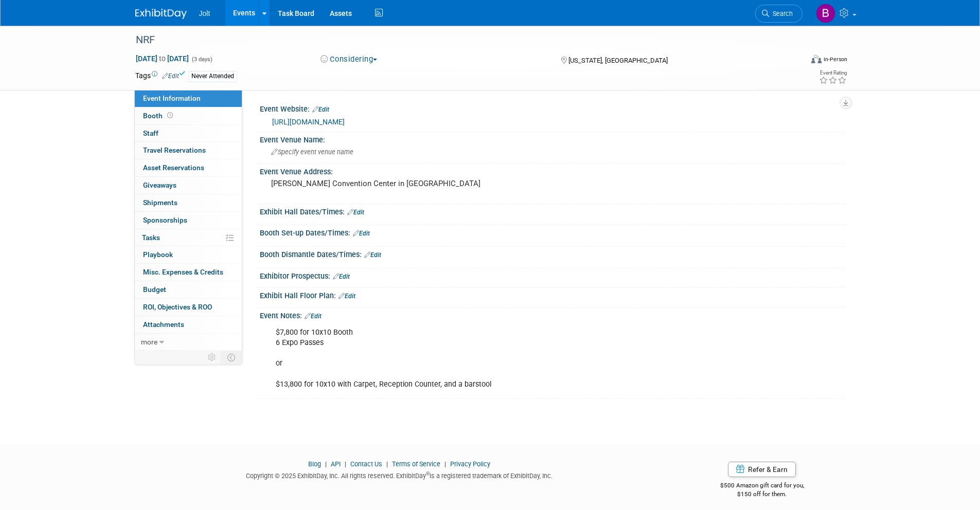
click at [167, 19] on div "Jolt Events Add Event Bulk Upload Events Shareable Event Boards Recently Viewed…" at bounding box center [490, 13] width 710 height 26
click at [174, 11] on img at bounding box center [160, 14] width 51 height 10
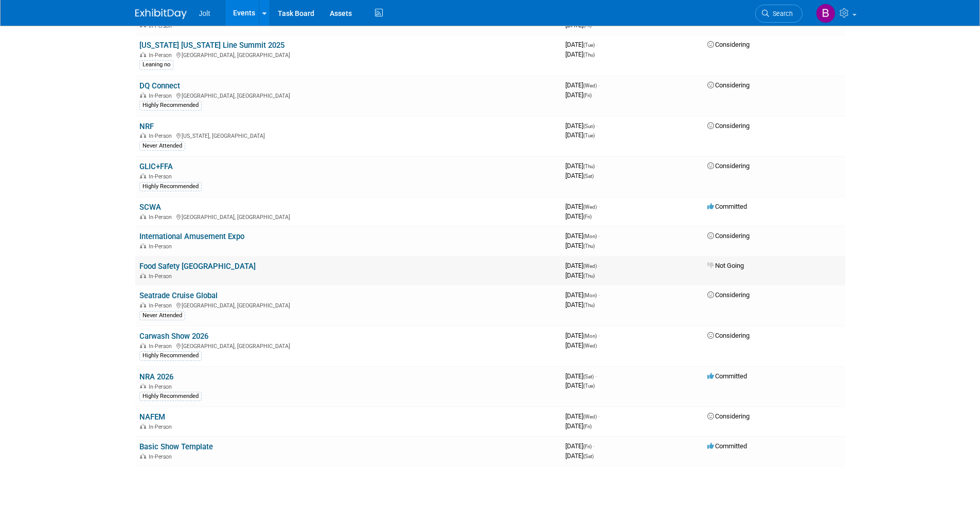
scroll to position [505, 0]
click at [150, 204] on link "SCWA" at bounding box center [150, 206] width 22 height 9
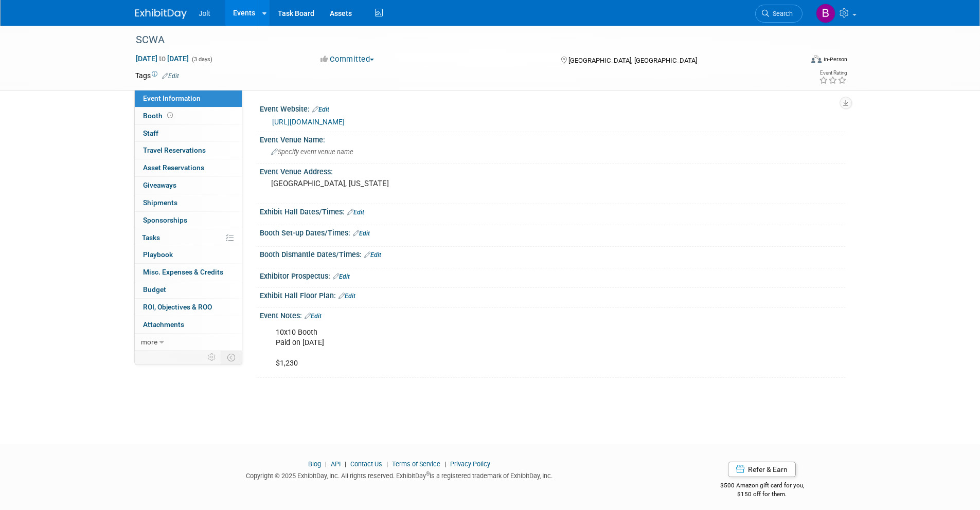
click at [171, 76] on link "Edit" at bounding box center [170, 76] width 17 height 7
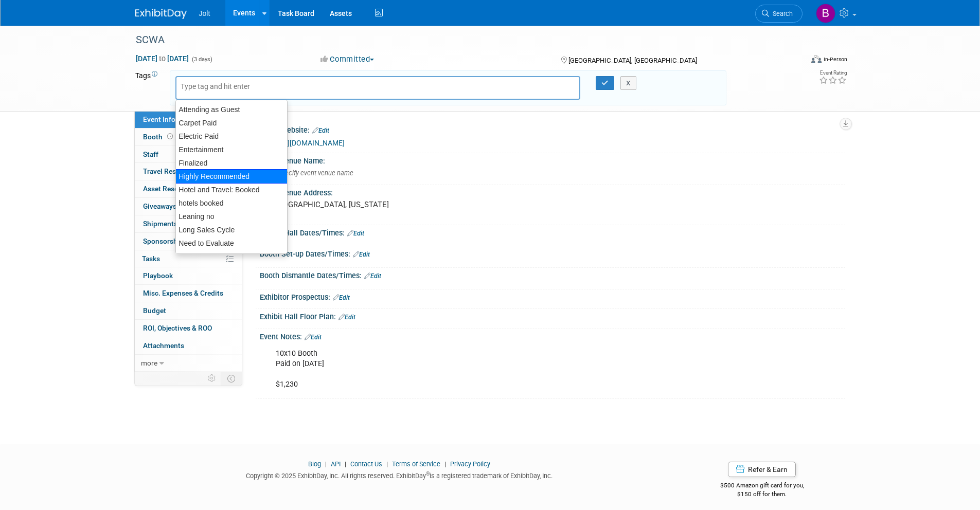
click at [217, 178] on div "Highly Recommended" at bounding box center [231, 176] width 112 height 14
type input "Highly Recommended"
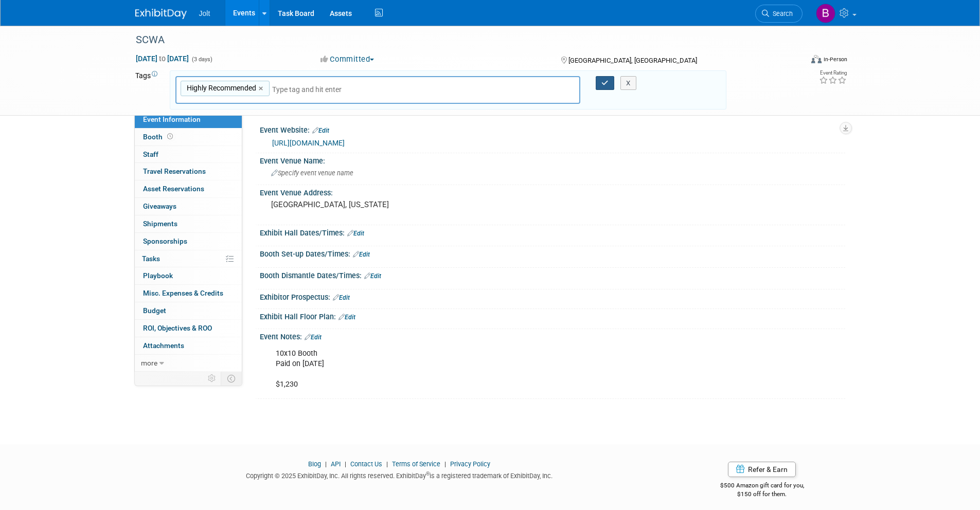
click at [602, 81] on icon "button" at bounding box center [604, 83] width 7 height 7
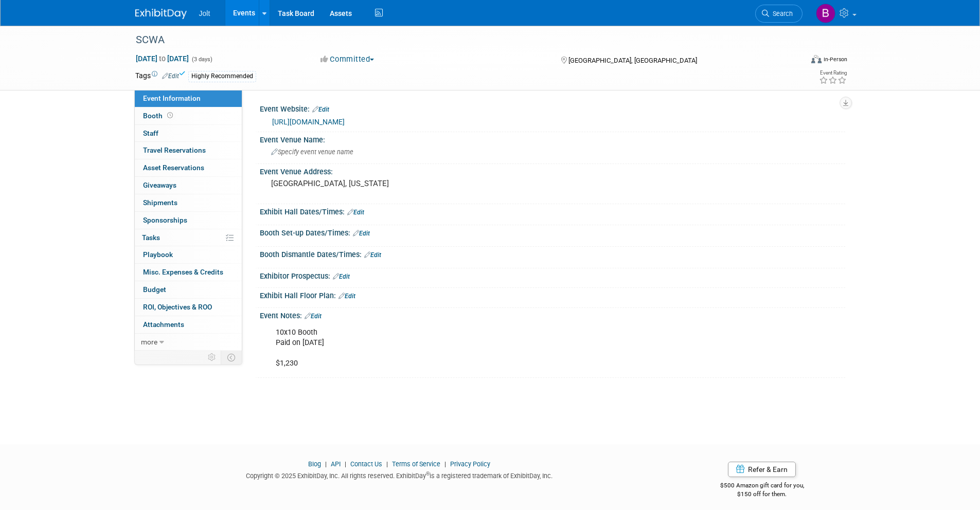
click at [163, 9] on img at bounding box center [160, 14] width 51 height 10
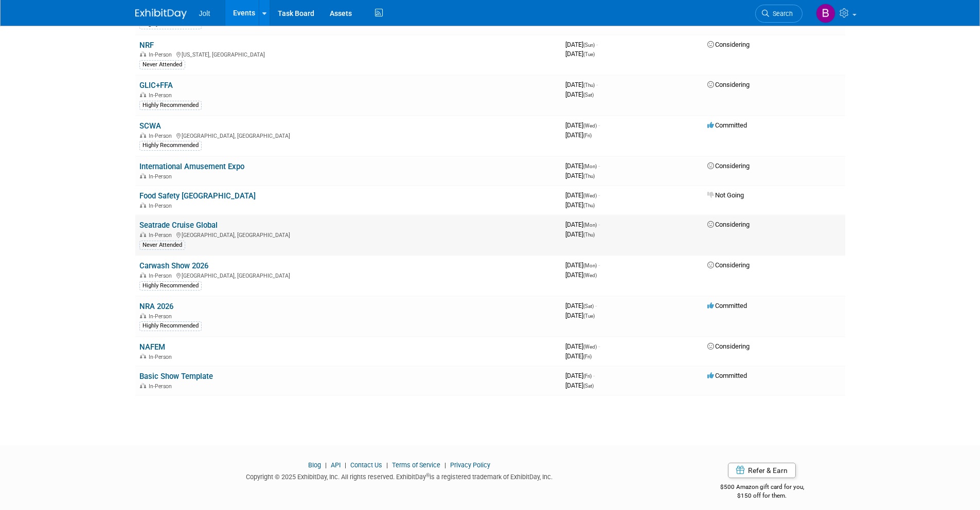
scroll to position [583, 0]
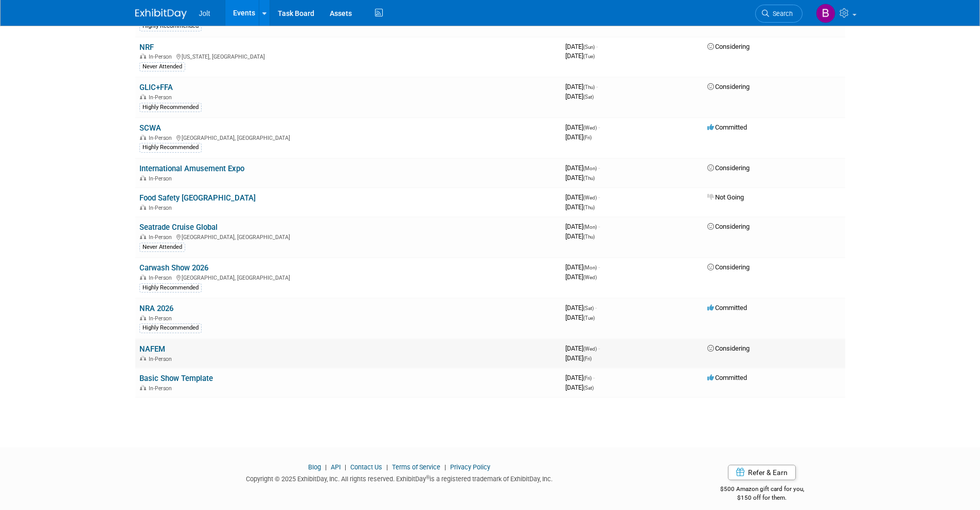
click at [155, 349] on link "NAFEM" at bounding box center [152, 349] width 26 height 9
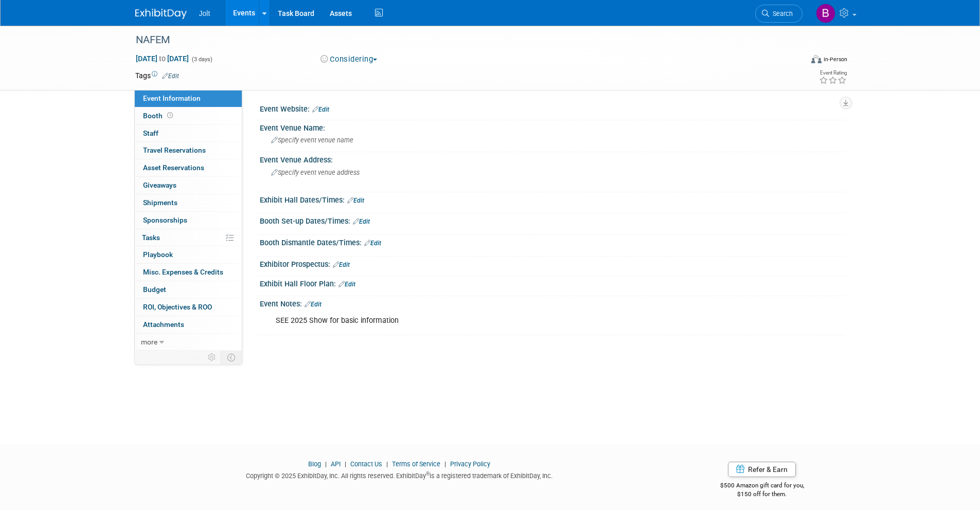
click at [162, 14] on img at bounding box center [160, 14] width 51 height 10
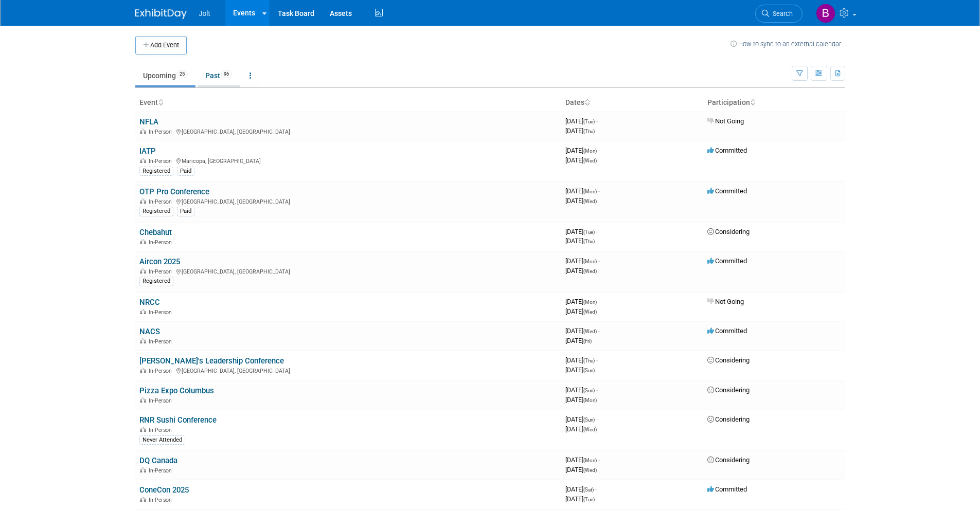
click at [216, 78] on link "Past 96" at bounding box center [219, 76] width 42 height 20
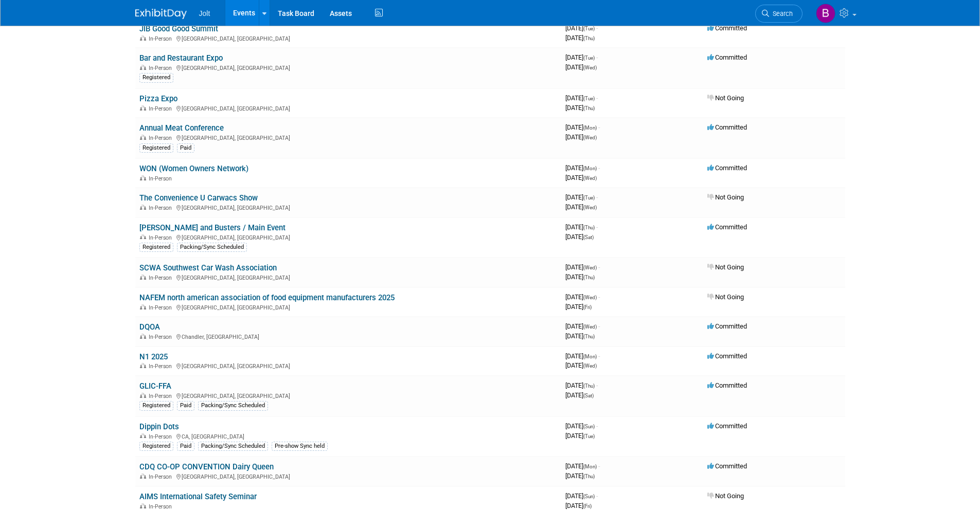
scroll to position [748, 0]
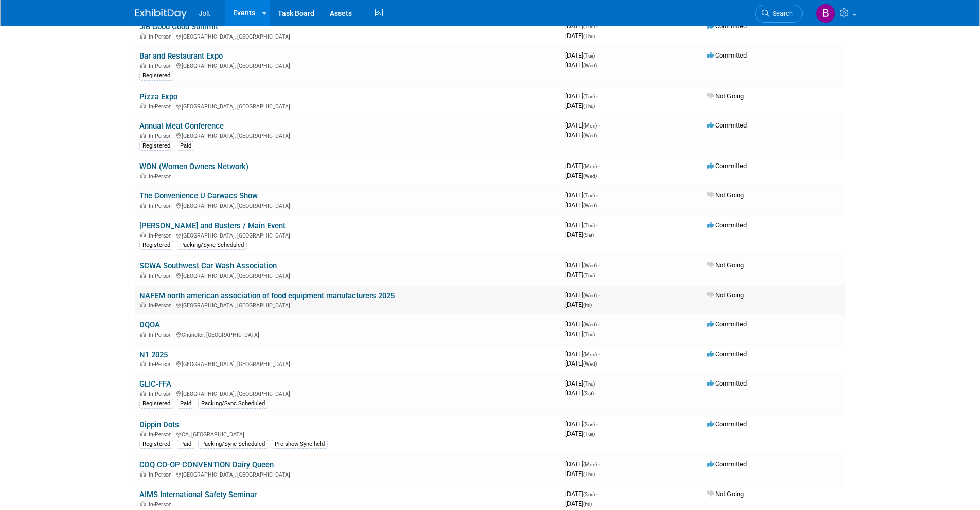
click at [288, 295] on link "NAFEM north american association of food equipment manufacturers 2025" at bounding box center [266, 295] width 255 height 9
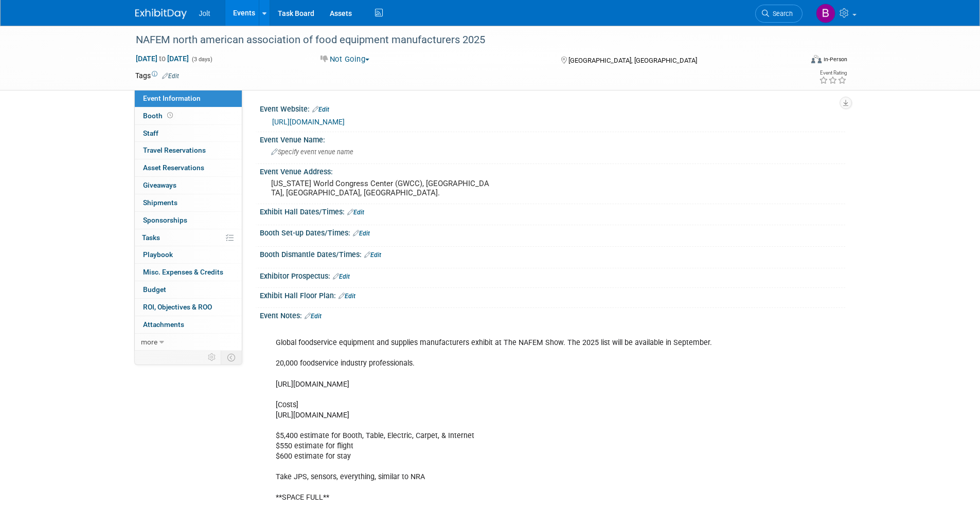
click at [160, 18] on img at bounding box center [160, 14] width 51 height 10
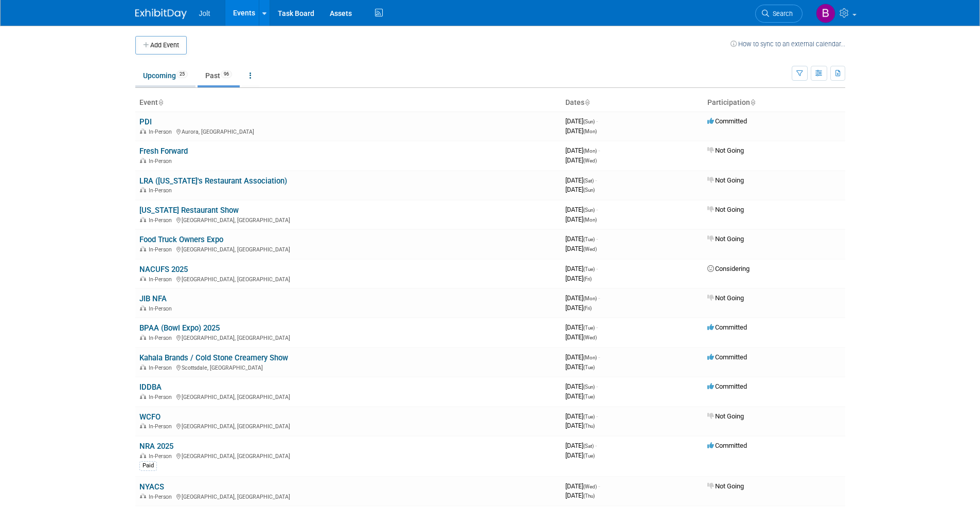
click at [163, 80] on link "Upcoming 25" at bounding box center [165, 76] width 60 height 20
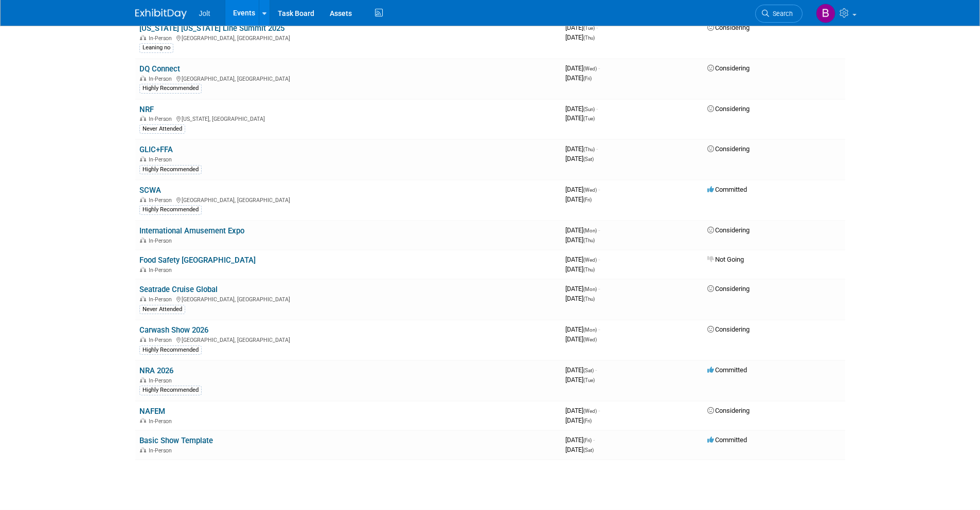
scroll to position [593, 0]
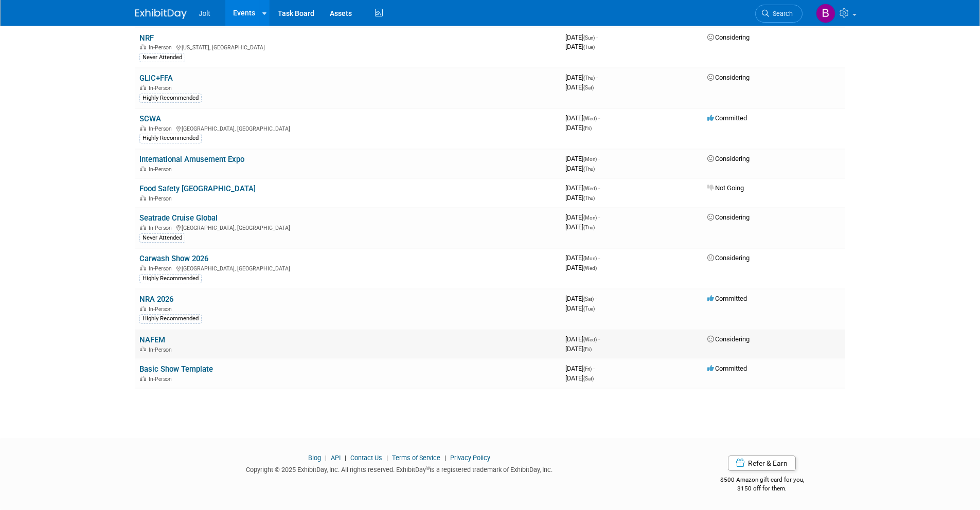
click at [157, 339] on link "NAFEM" at bounding box center [152, 339] width 26 height 9
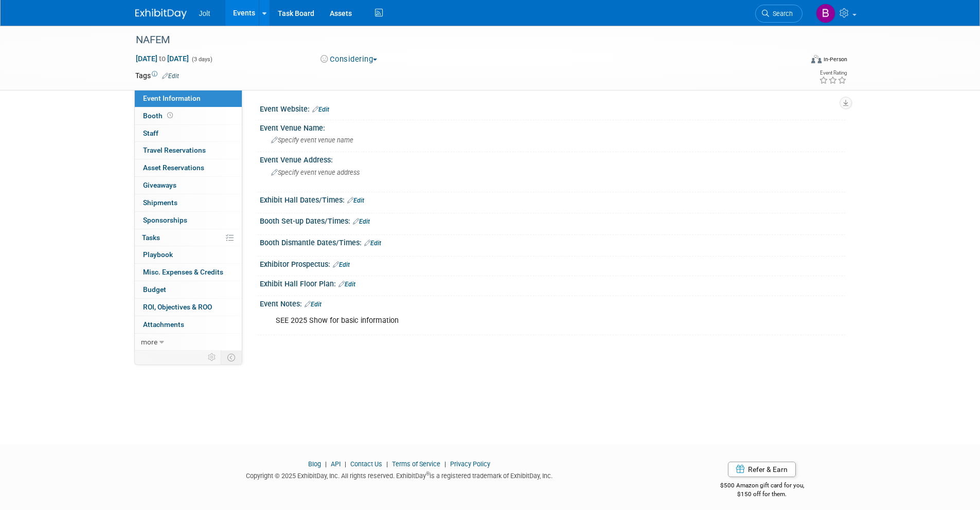
click at [319, 306] on link "Edit" at bounding box center [313, 304] width 17 height 7
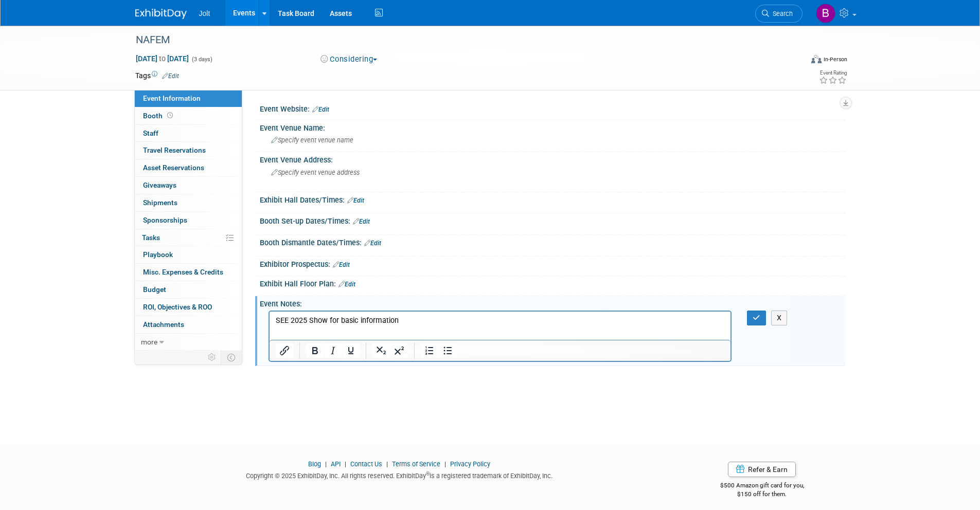
click at [403, 317] on p "SEE 2025 Show for basic information" at bounding box center [500, 321] width 450 height 10
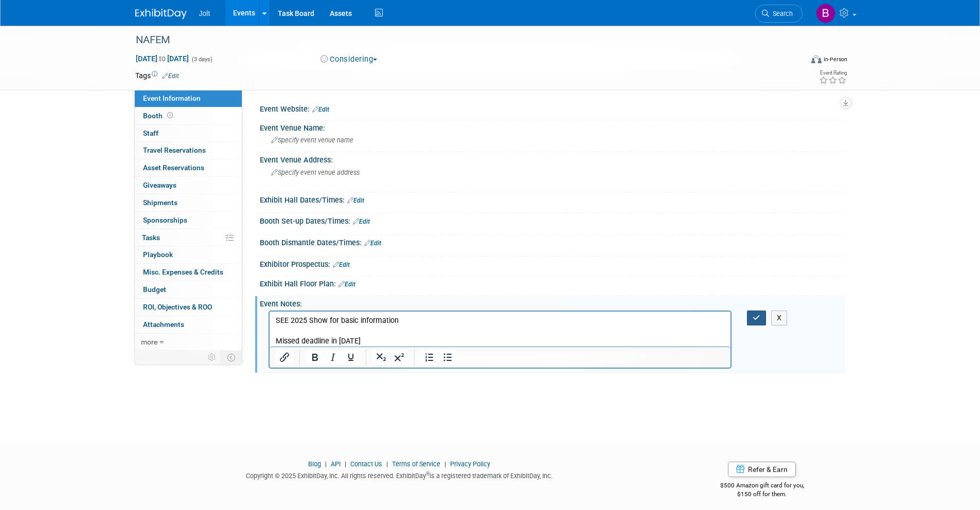
click at [761, 318] on button "button" at bounding box center [756, 318] width 19 height 15
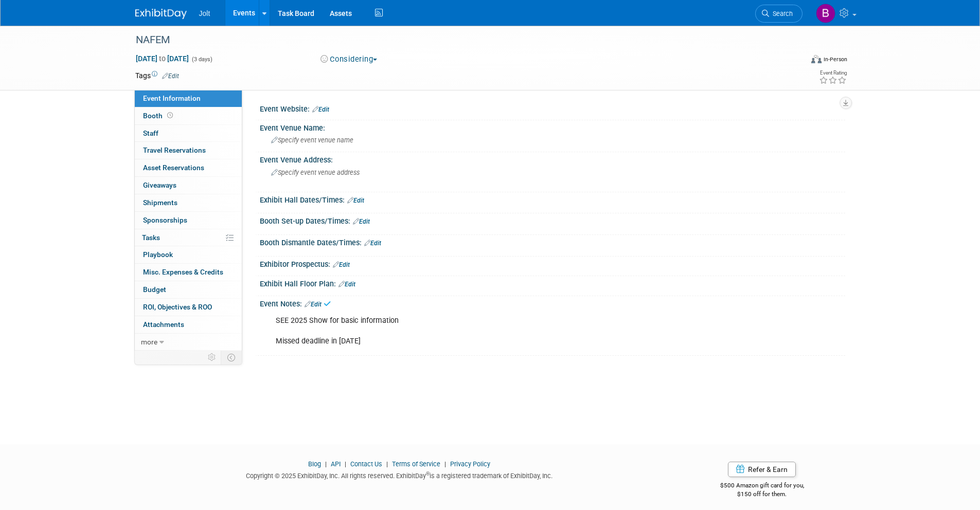
click at [173, 76] on link "Edit" at bounding box center [170, 76] width 17 height 7
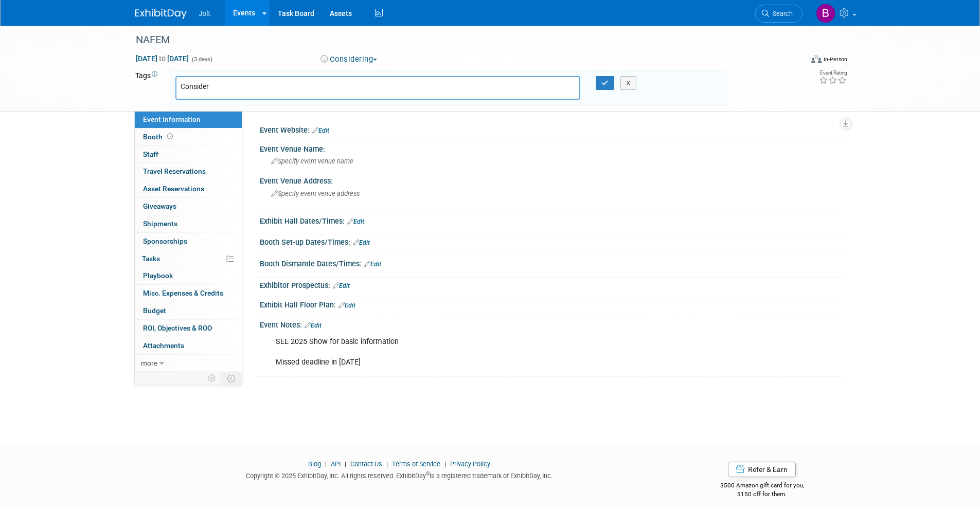
type input "Consider"
click at [611, 82] on div "X" at bounding box center [633, 83] width 47 height 14
drag, startPoint x: 604, startPoint y: 84, endPoint x: 503, endPoint y: 90, distance: 101.0
click at [601, 84] on icon "button" at bounding box center [604, 83] width 7 height 7
type input "Consider"
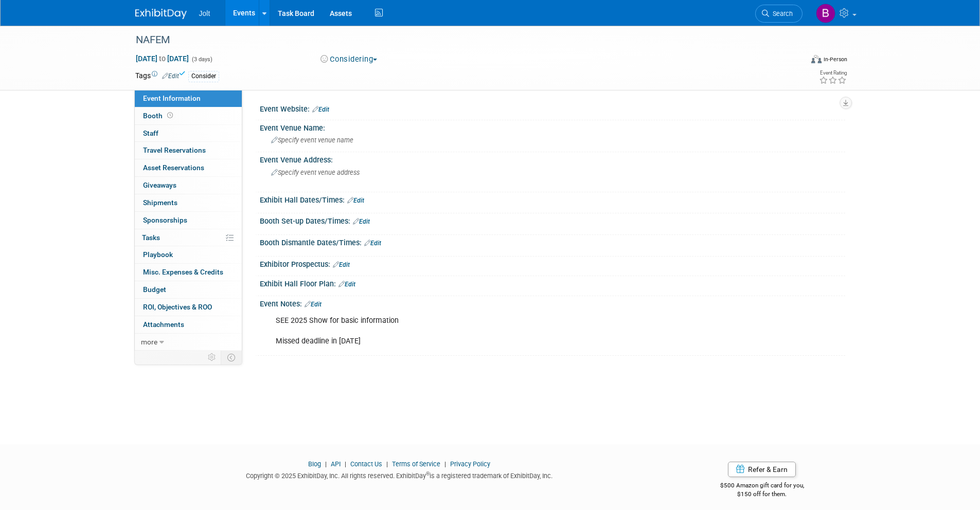
click at [160, 12] on img at bounding box center [160, 14] width 51 height 10
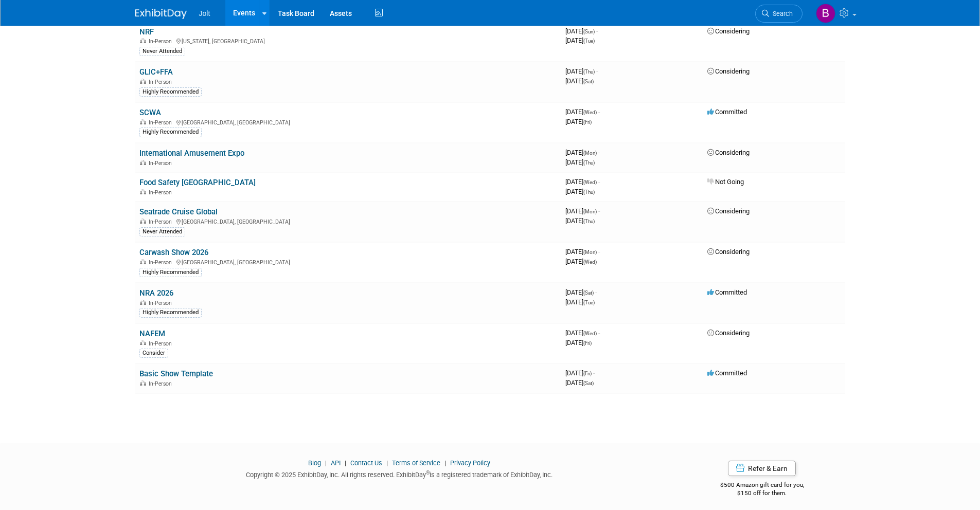
scroll to position [604, 0]
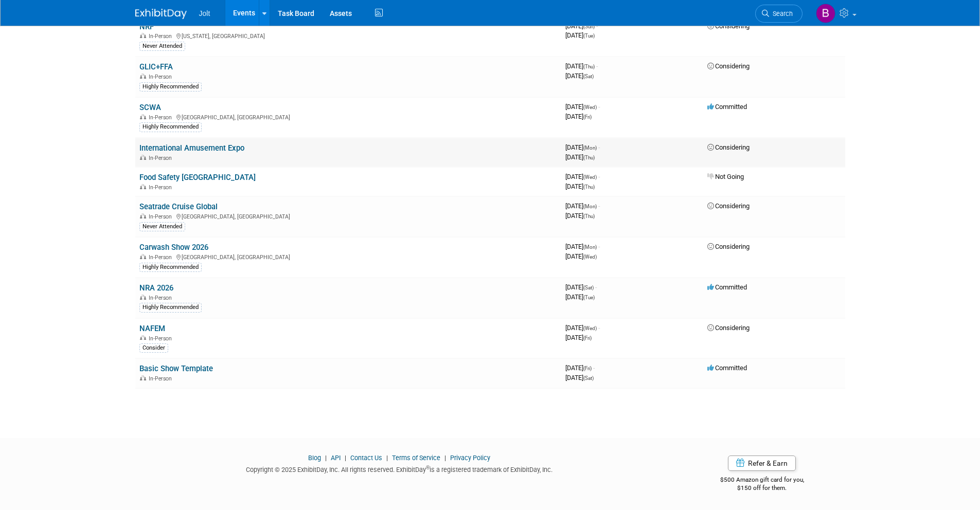
click at [192, 149] on link "International Amusement Expo" at bounding box center [191, 148] width 105 height 9
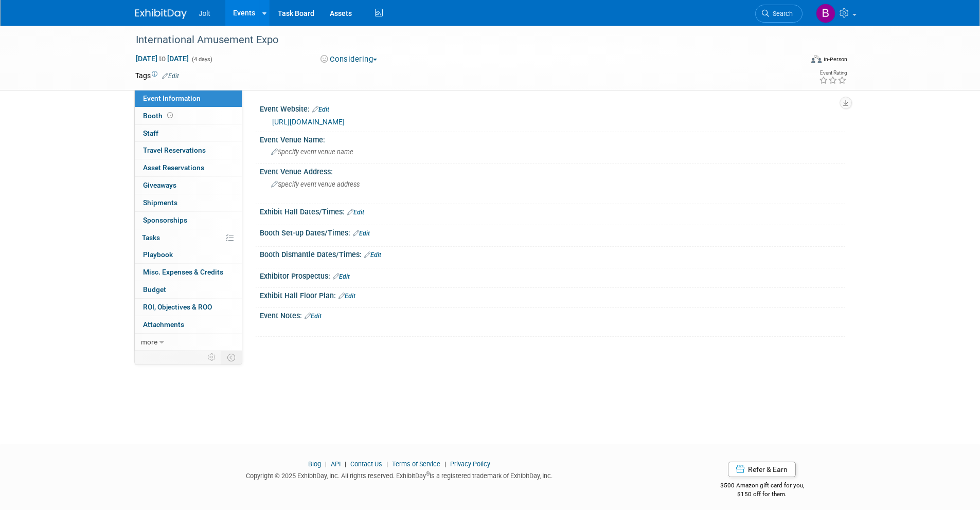
click at [174, 75] on link "Edit" at bounding box center [170, 76] width 17 height 7
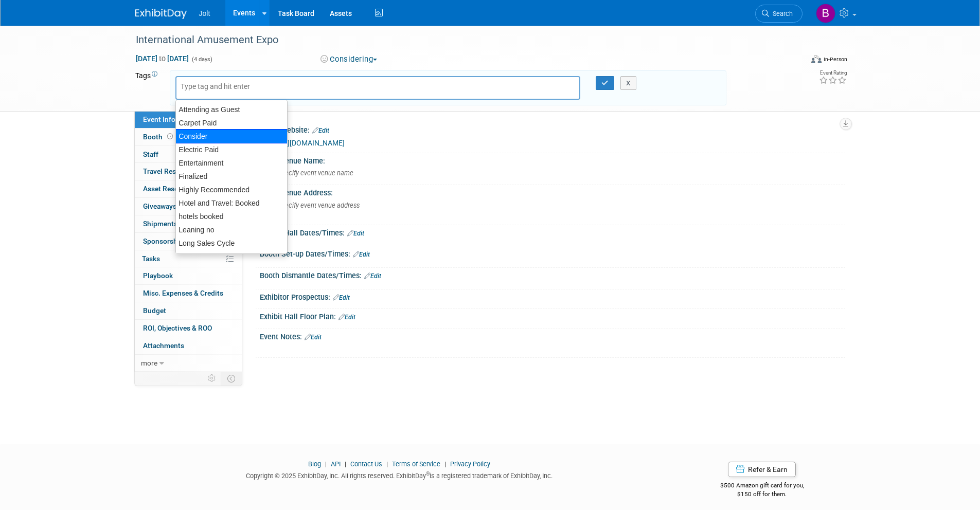
click at [207, 132] on div "Consider" at bounding box center [231, 136] width 112 height 14
type input "Consider"
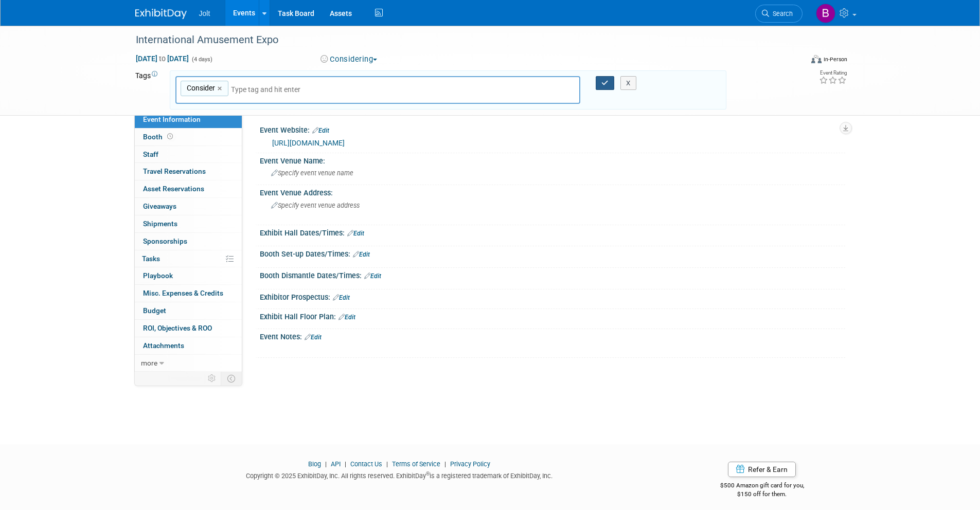
click at [608, 82] on button "button" at bounding box center [605, 83] width 19 height 14
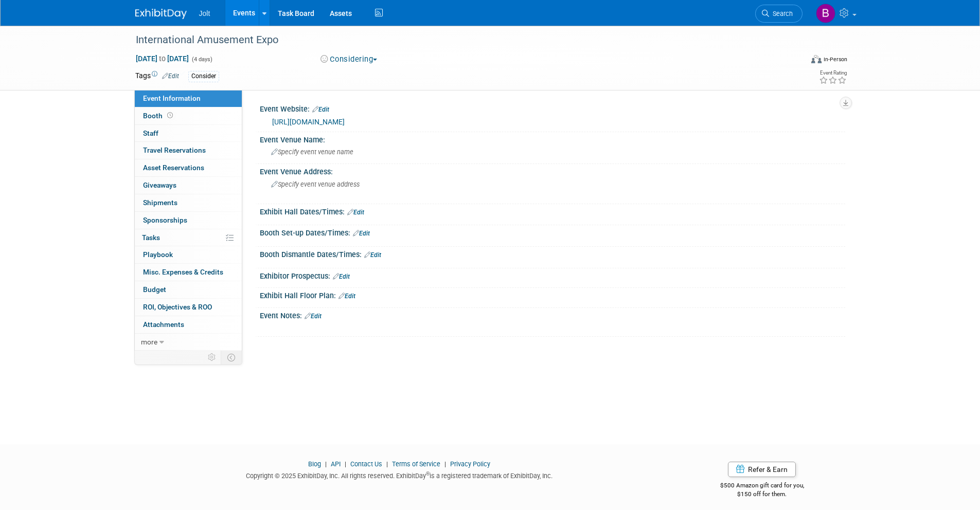
click at [168, 13] on img at bounding box center [160, 14] width 51 height 10
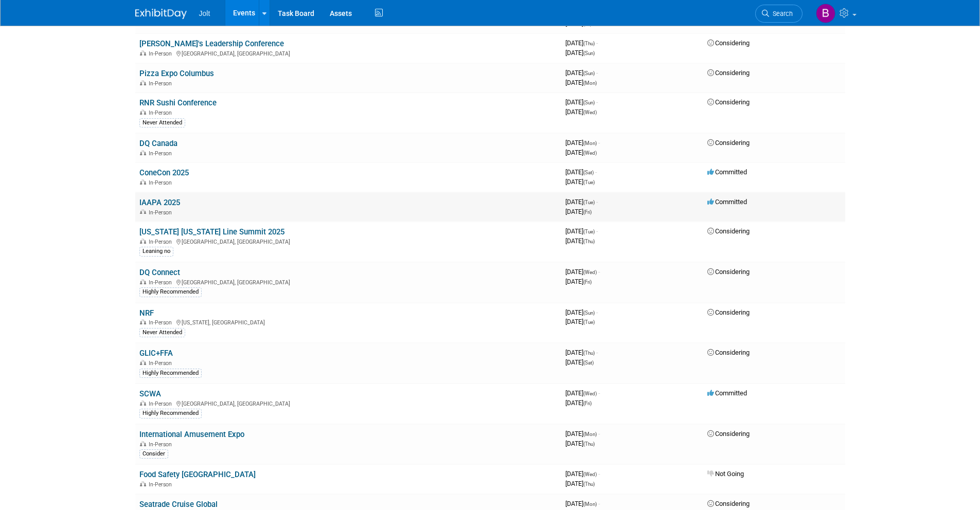
scroll to position [326, 0]
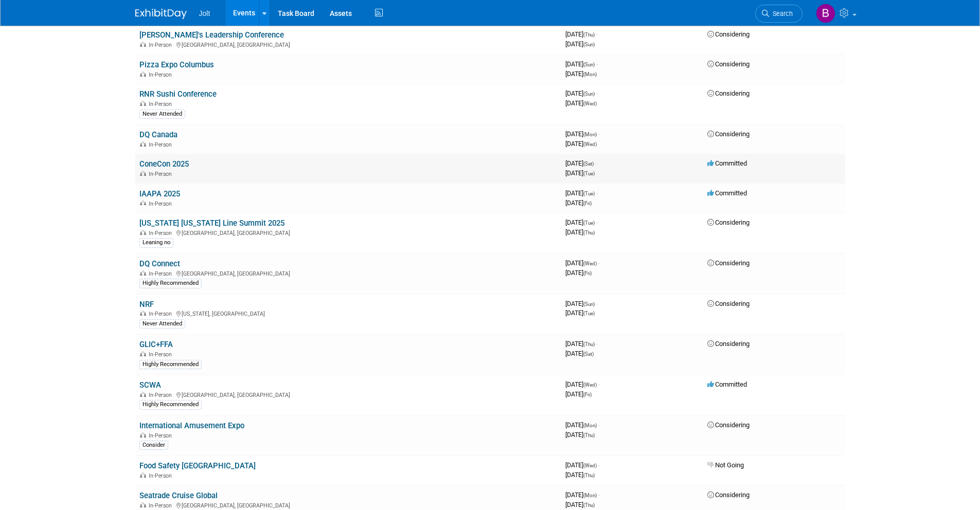
click at [177, 164] on link "ConeCon 2025" at bounding box center [163, 163] width 49 height 9
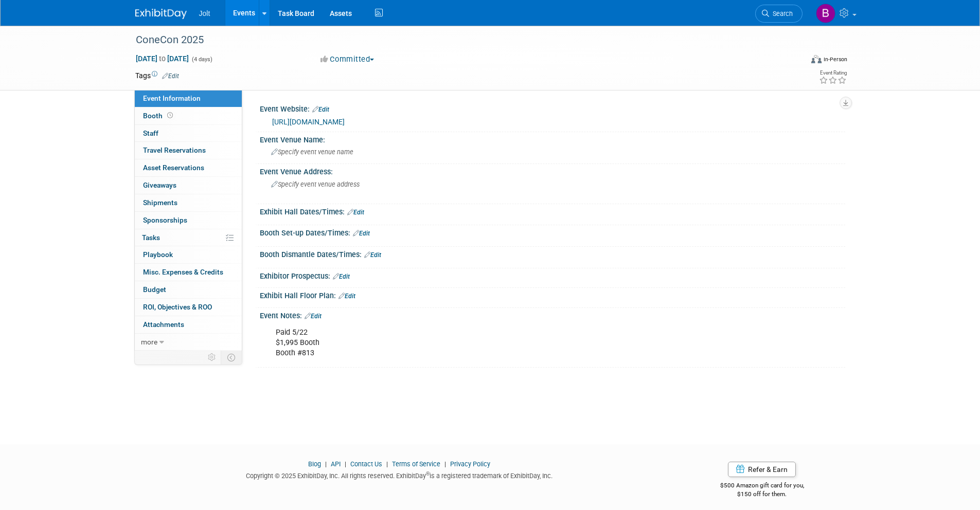
click at [175, 78] on link "Edit" at bounding box center [170, 76] width 17 height 7
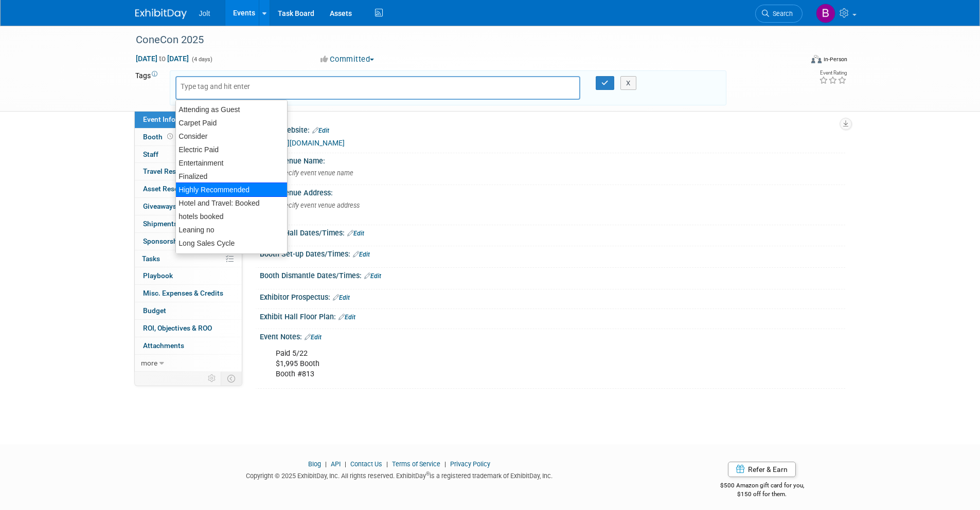
click at [216, 185] on div "Highly Recommended" at bounding box center [231, 190] width 112 height 14
type input "Highly Recommended"
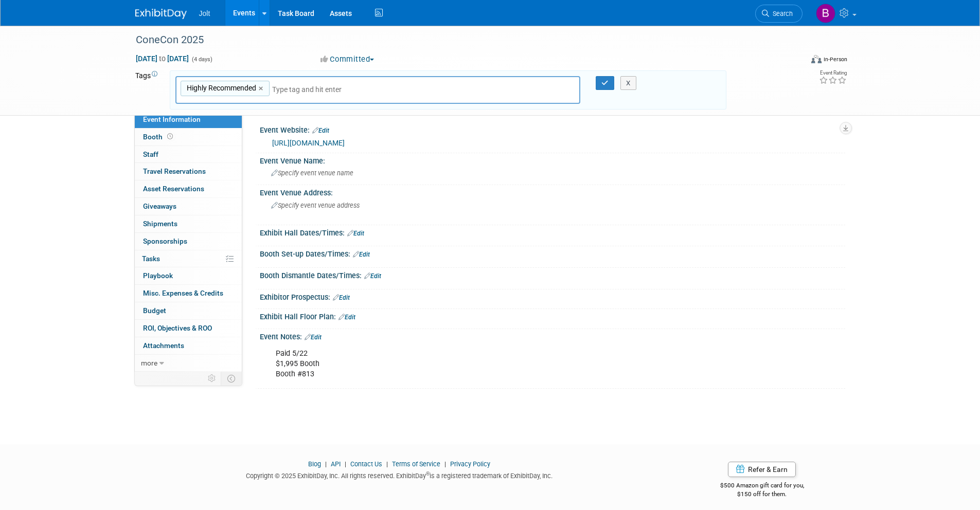
click at [288, 88] on input "text" at bounding box center [344, 89] width 144 height 10
click at [603, 85] on icon "button" at bounding box center [604, 83] width 7 height 7
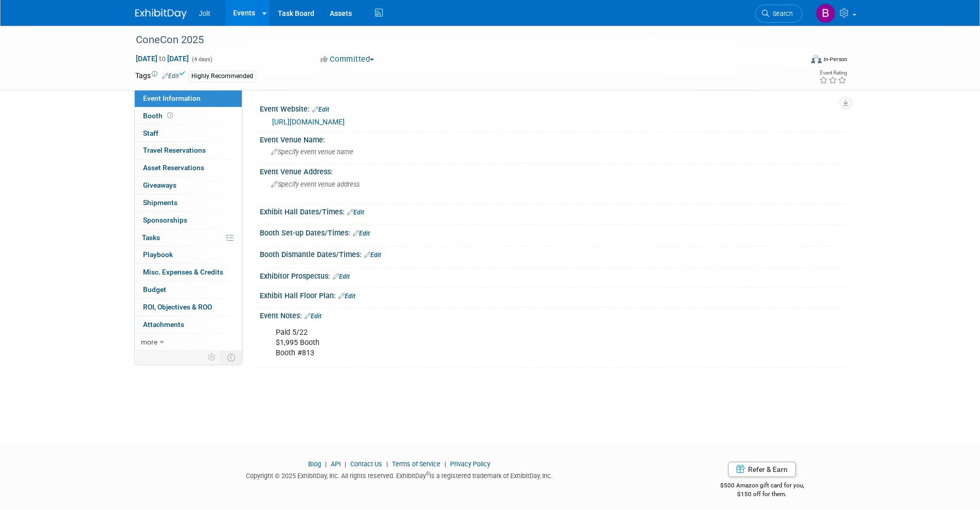
click at [166, 9] on img at bounding box center [160, 14] width 51 height 10
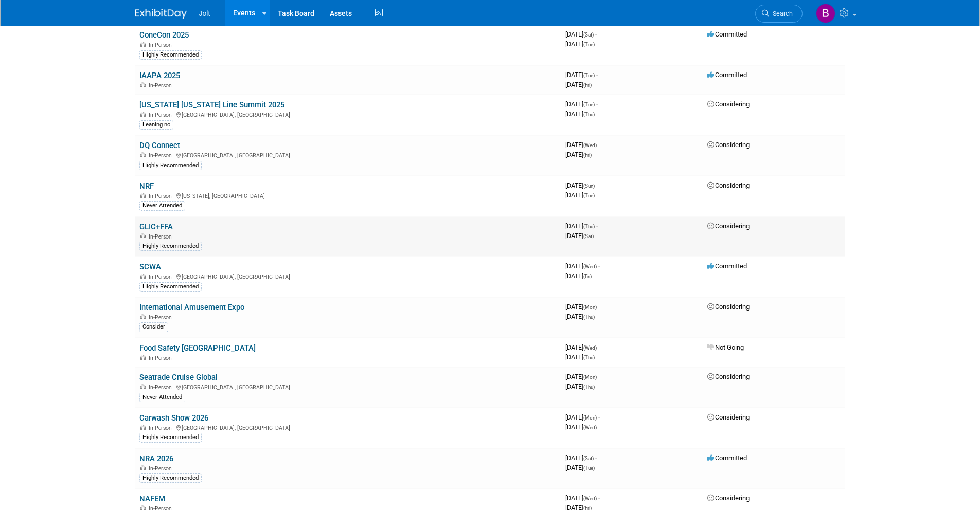
scroll to position [362, 0]
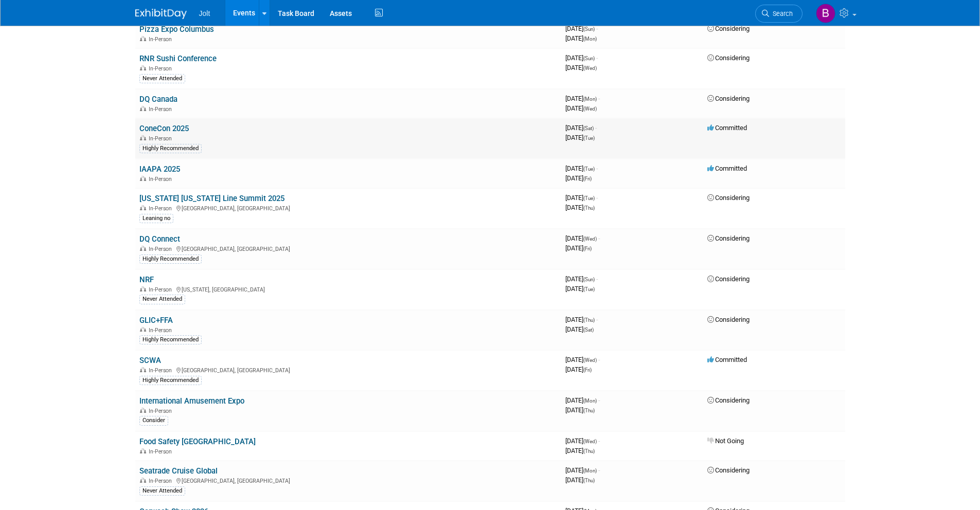
click at [180, 127] on link "ConeCon 2025" at bounding box center [163, 128] width 49 height 9
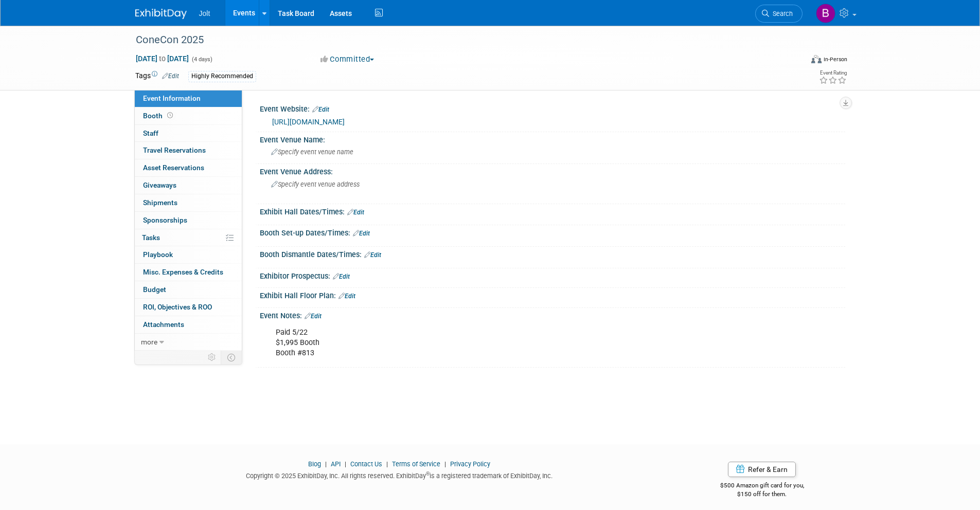
click at [253, 79] on div "Highly Recommended" at bounding box center [222, 76] width 68 height 11
click at [176, 74] on link "Edit" at bounding box center [170, 76] width 17 height 7
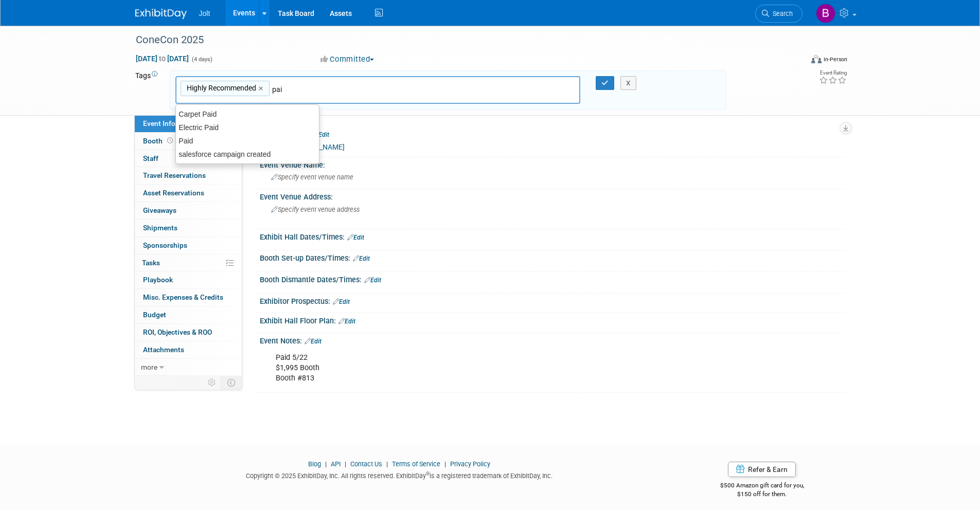
type input "paid"
click at [195, 141] on div "Paid" at bounding box center [247, 141] width 144 height 14
type input "Highly Recommended, Paid"
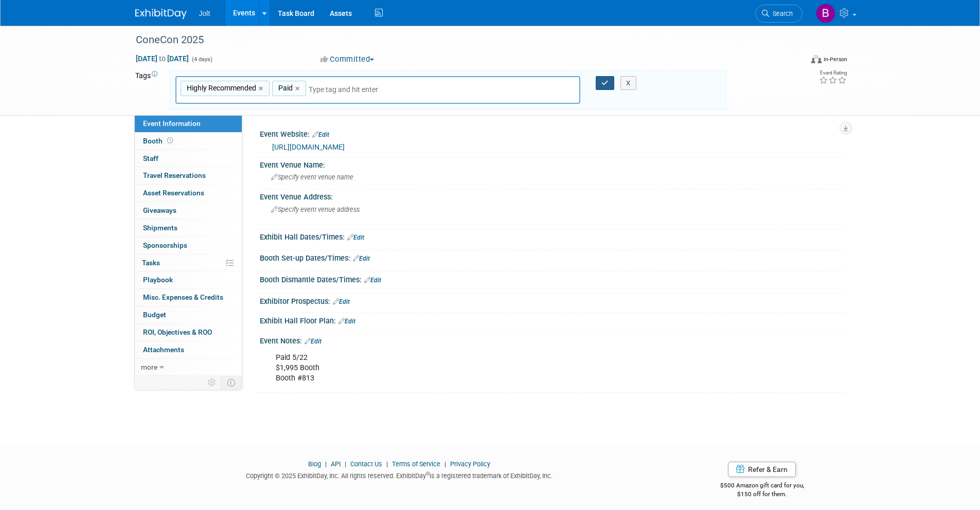
click at [603, 84] on icon "button" at bounding box center [604, 83] width 7 height 7
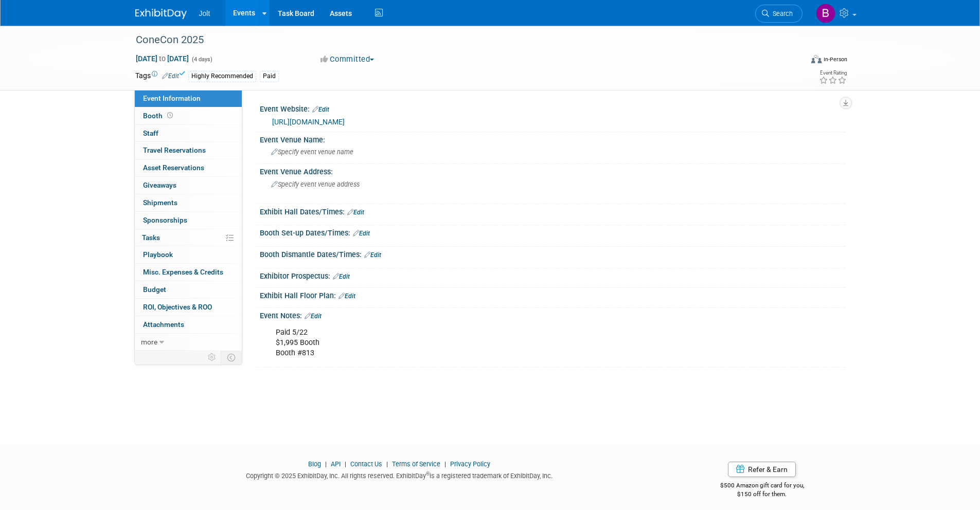
click at [167, 11] on img at bounding box center [160, 14] width 51 height 10
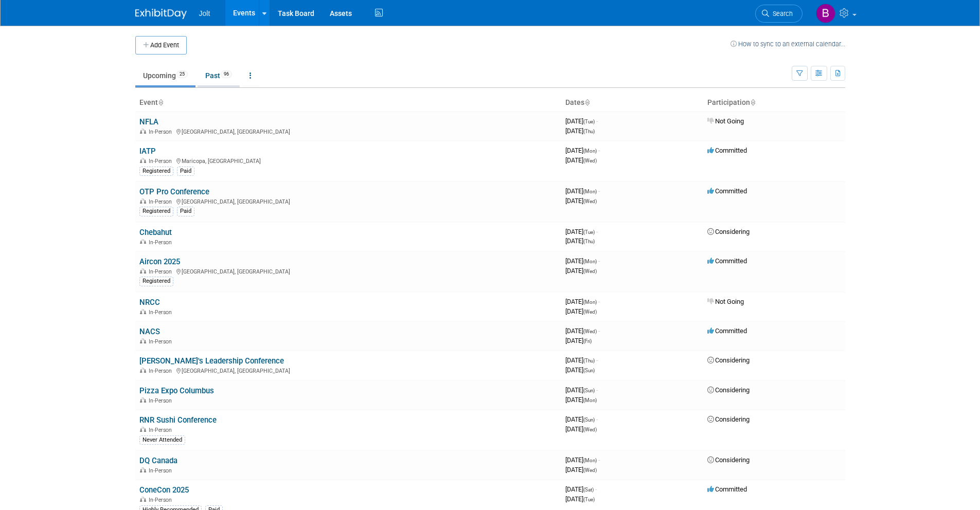
click at [221, 79] on link "Past 96" at bounding box center [219, 76] width 42 height 20
